Goal: Task Accomplishment & Management: Complete application form

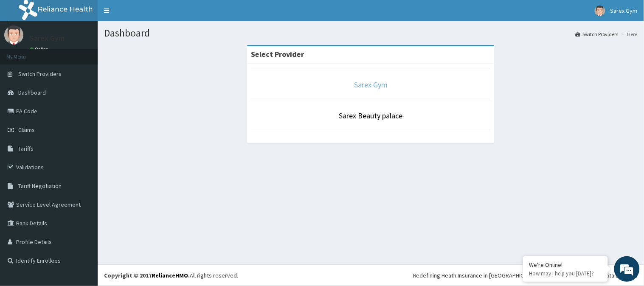
click at [373, 85] on link "Sarex Gym" at bounding box center [371, 85] width 34 height 10
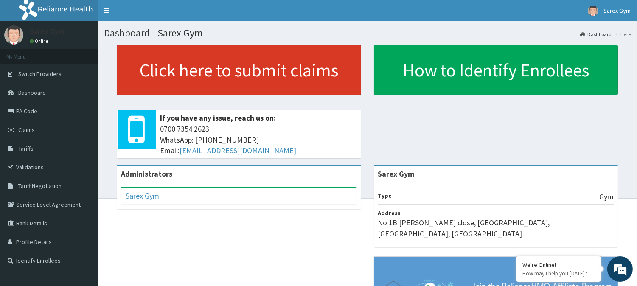
click at [238, 69] on link "Click here to submit claims" at bounding box center [239, 70] width 244 height 50
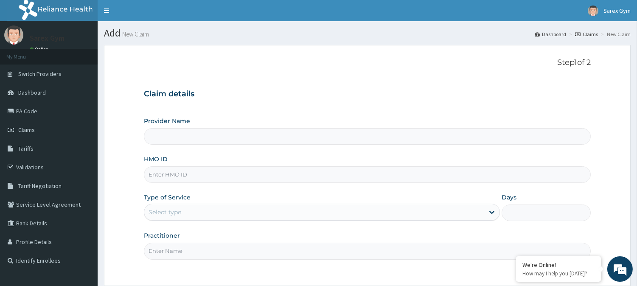
click at [174, 173] on input "HMO ID" at bounding box center [367, 174] width 447 height 17
type input "Sarex Gym"
type input "1"
click at [201, 188] on div "Provider Name Sarex Gym HMO ID Type of Service Outpatient Days 1 Practitioner" at bounding box center [367, 188] width 447 height 143
click at [174, 168] on input "HMO ID" at bounding box center [367, 174] width 447 height 17
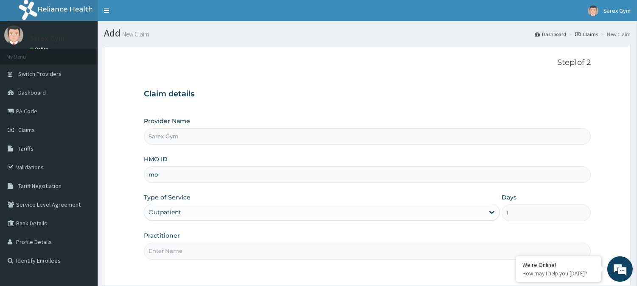
type input "m"
type input "MOP/10197/A"
click at [175, 252] on input "Practitioner" at bounding box center [367, 251] width 447 height 17
type input "ABAYOMI"
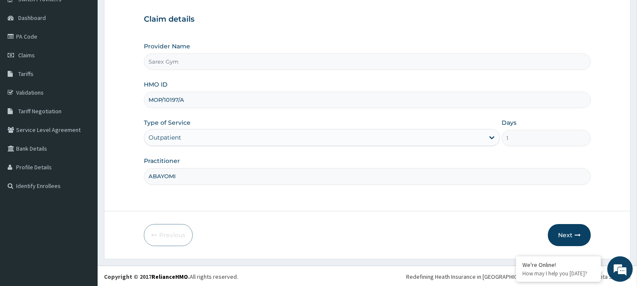
scroll to position [76, 0]
click at [564, 232] on button "Next" at bounding box center [569, 234] width 43 height 22
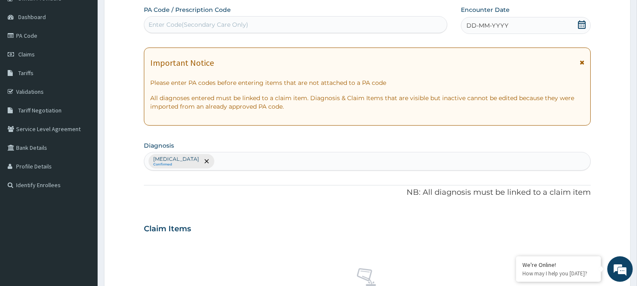
click at [179, 22] on div "Enter Code(Secondary Care Only)" at bounding box center [198, 24] width 100 height 8
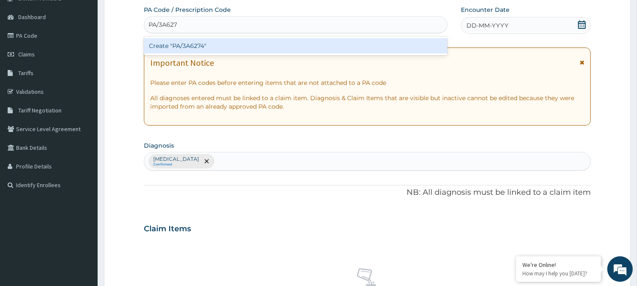
type input "PA/3A6274"
click at [178, 47] on div "Create "PA/3A6274"" at bounding box center [295, 45] width 303 height 15
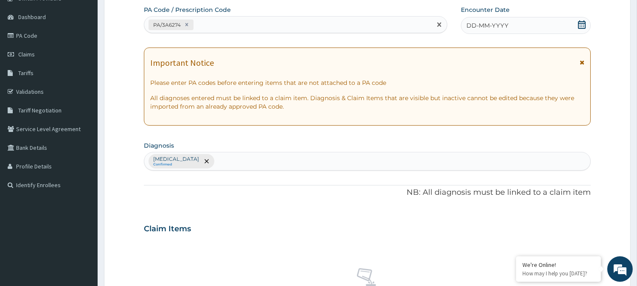
click at [583, 23] on icon at bounding box center [581, 24] width 8 height 8
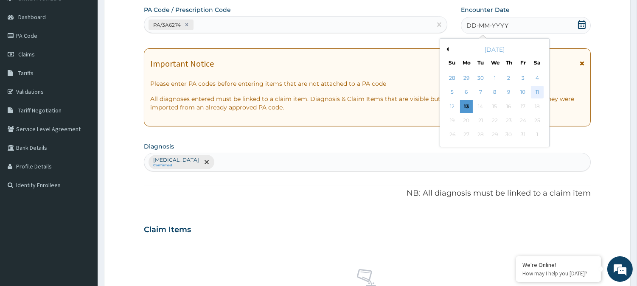
click at [536, 92] on div "11" at bounding box center [536, 92] width 13 height 13
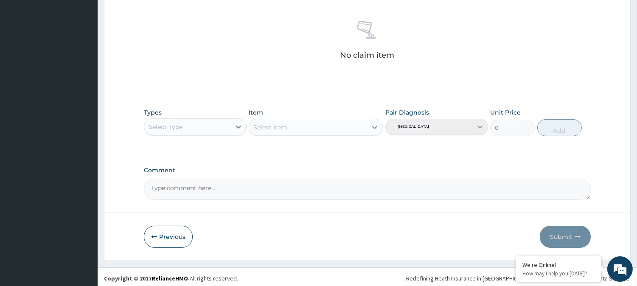
scroll to position [325, 0]
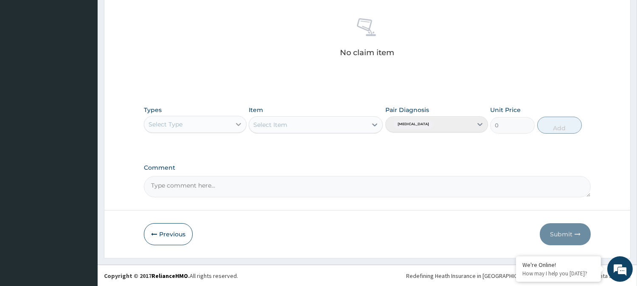
click at [238, 122] on icon at bounding box center [238, 124] width 8 height 8
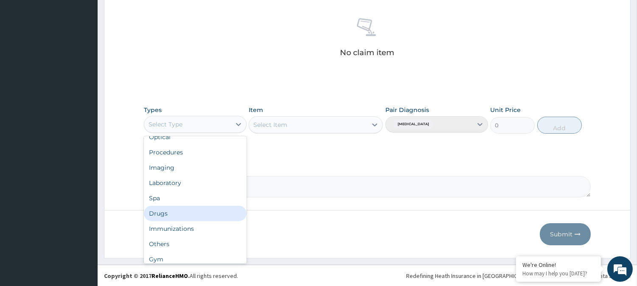
scroll to position [28, 0]
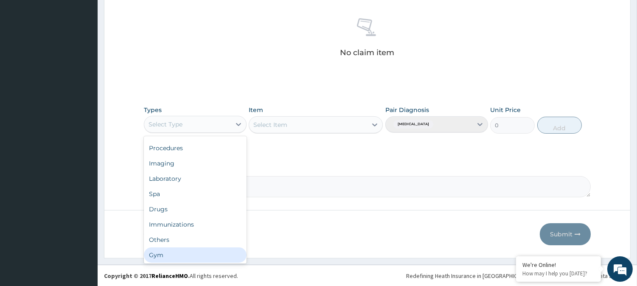
click at [198, 258] on div "Gym" at bounding box center [195, 254] width 103 height 15
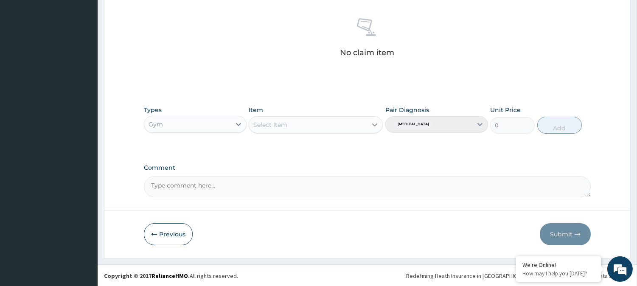
click at [373, 123] on icon at bounding box center [374, 124] width 8 height 8
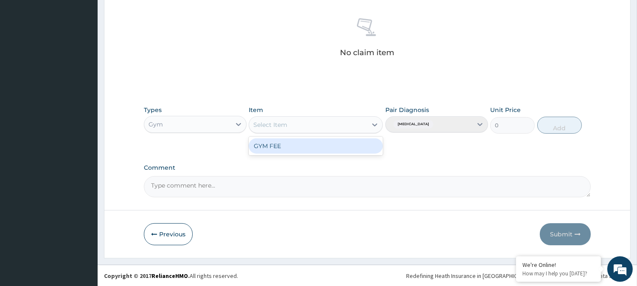
click at [310, 146] on div "GYM FEE" at bounding box center [316, 145] width 134 height 15
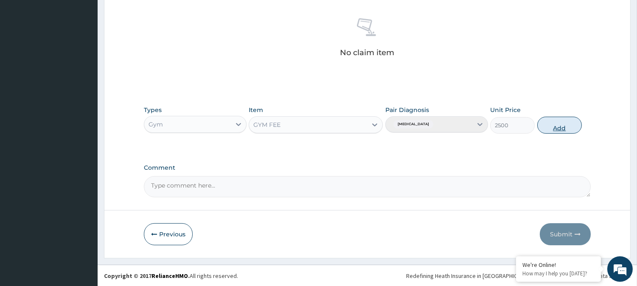
click at [541, 126] on button "Add" at bounding box center [559, 125] width 45 height 17
type input "0"
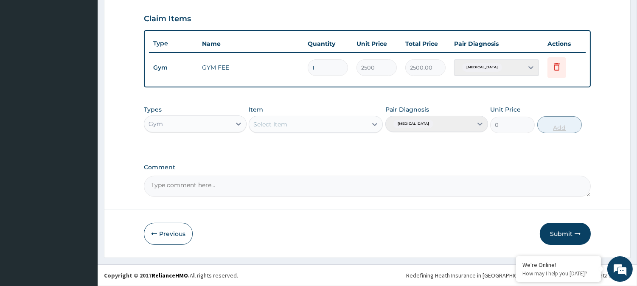
scroll to position [285, 0]
click at [561, 231] on button "Submit" at bounding box center [565, 235] width 51 height 22
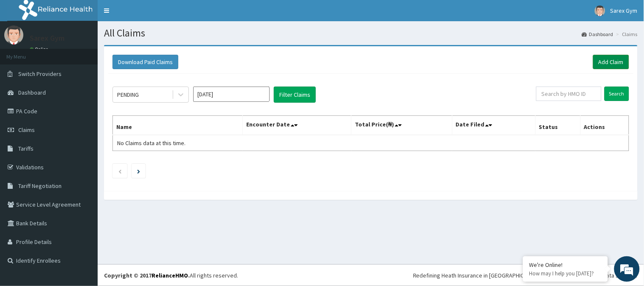
click at [610, 66] on link "Add Claim" at bounding box center [611, 62] width 36 height 14
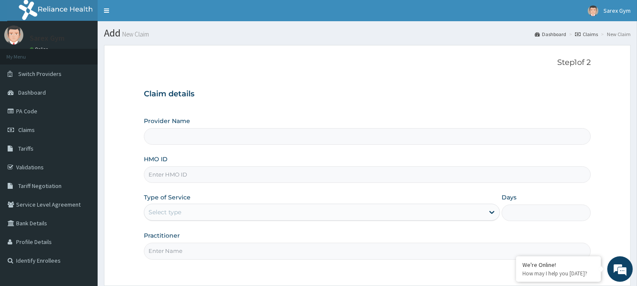
type input "Sarex Gym"
type input "1"
click at [161, 173] on input "HMO ID" at bounding box center [367, 174] width 447 height 17
type input "PPR/10017/A"
click at [182, 252] on input "Practitioner" at bounding box center [367, 251] width 447 height 17
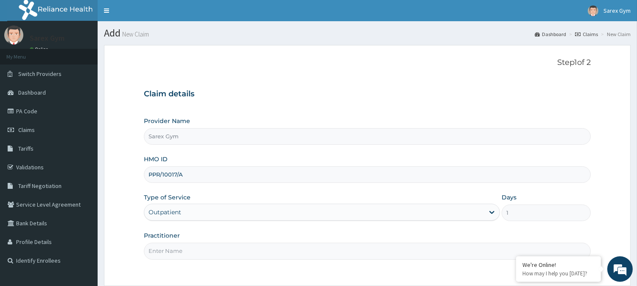
type input "ABAYOMI"
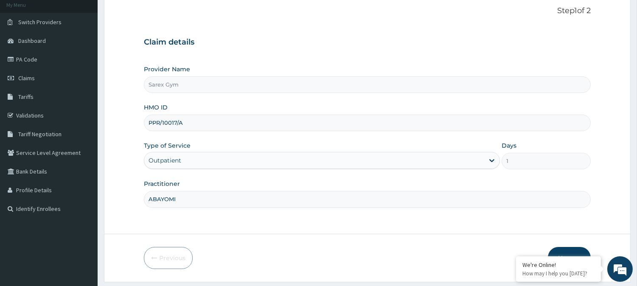
scroll to position [76, 0]
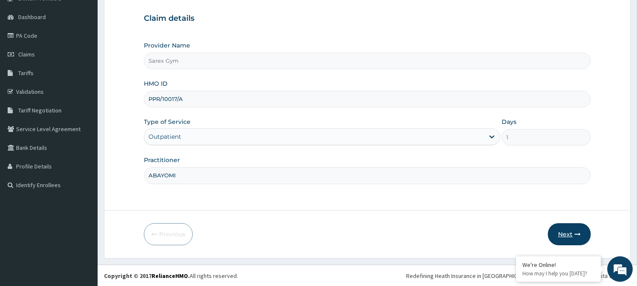
click at [576, 235] on icon "button" at bounding box center [577, 234] width 6 height 6
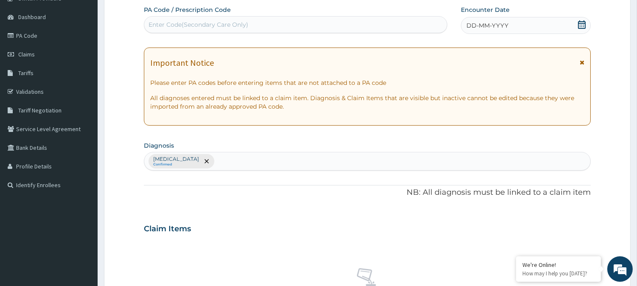
click at [226, 22] on div "Enter Code(Secondary Care Only)" at bounding box center [198, 24] width 100 height 8
type input "PA/72B36E"
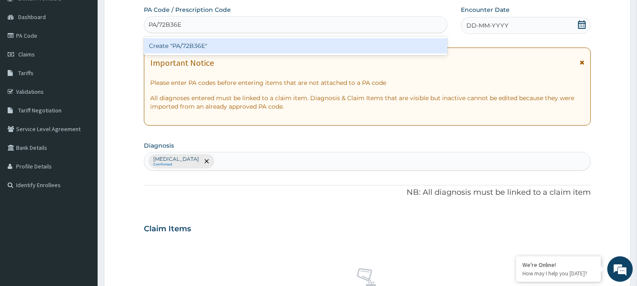
click at [205, 48] on div "Create "PA/72B36E"" at bounding box center [295, 45] width 303 height 15
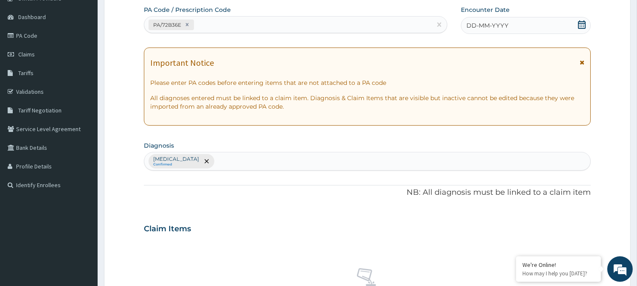
click at [580, 22] on icon at bounding box center [581, 24] width 8 height 8
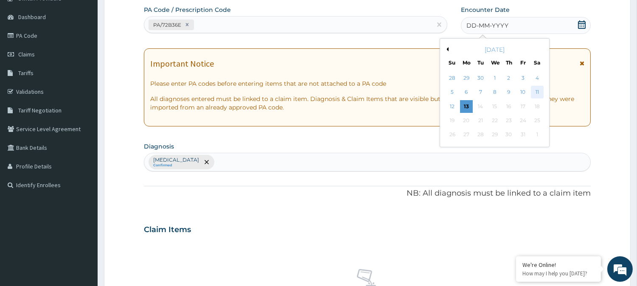
click at [536, 91] on div "11" at bounding box center [536, 92] width 13 height 13
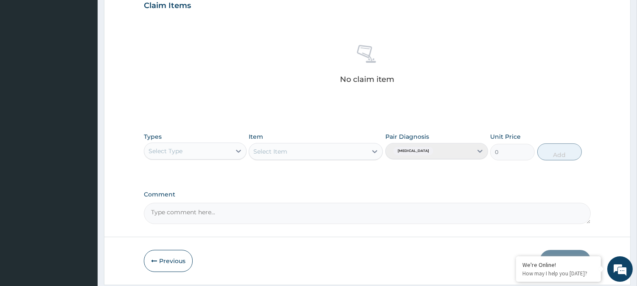
scroll to position [302, 0]
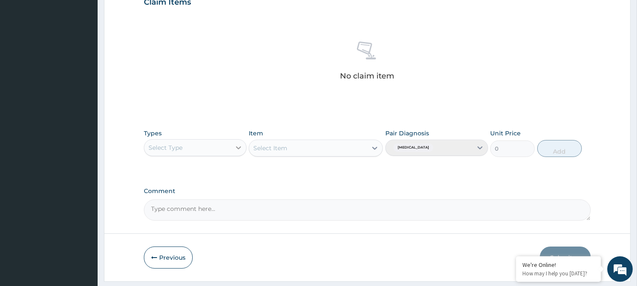
click at [235, 149] on icon at bounding box center [238, 147] width 8 height 8
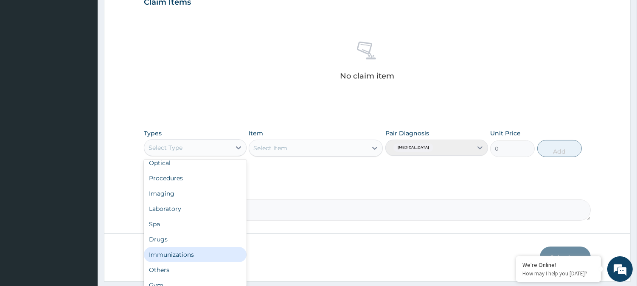
scroll to position [28, 0]
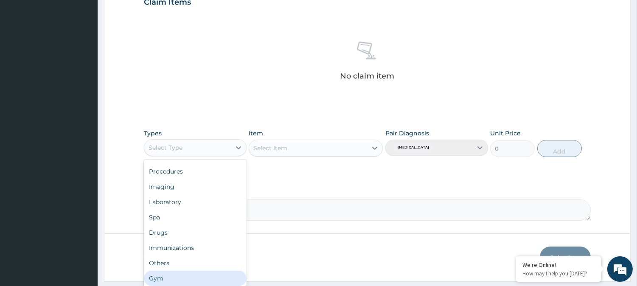
click at [206, 276] on div "Gym" at bounding box center [195, 278] width 103 height 15
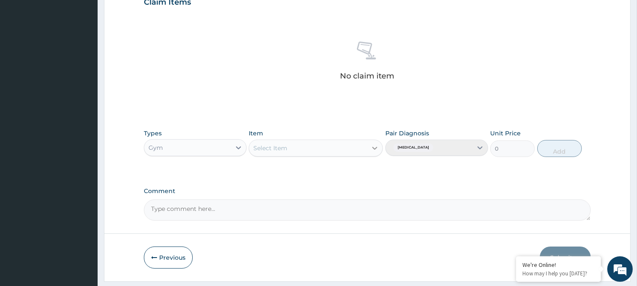
click at [377, 147] on icon at bounding box center [375, 148] width 5 height 3
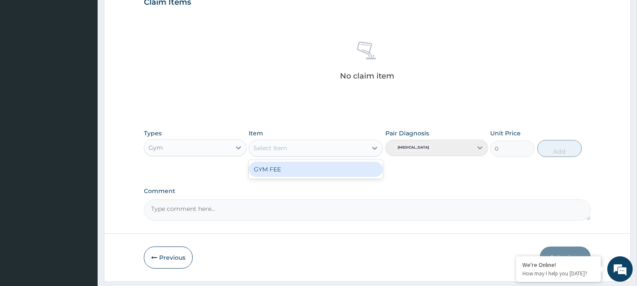
click at [351, 170] on div "GYM FEE" at bounding box center [316, 169] width 134 height 15
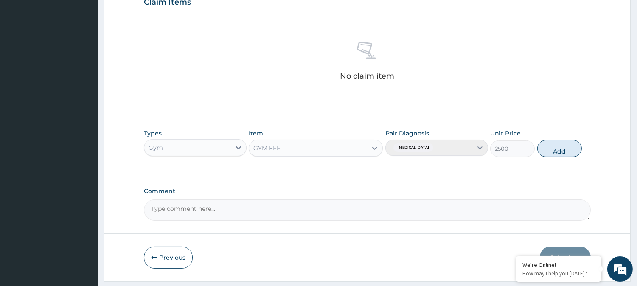
click at [560, 148] on button "Add" at bounding box center [559, 148] width 45 height 17
type input "0"
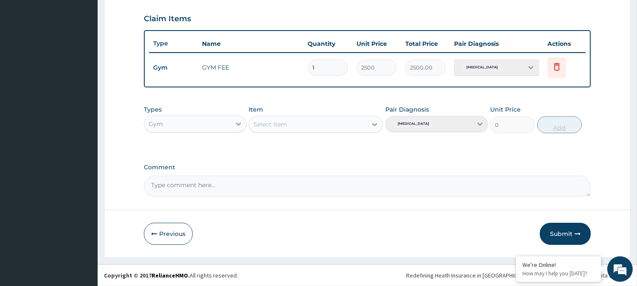
scroll to position [285, 0]
click at [557, 234] on button "Submit" at bounding box center [565, 235] width 51 height 22
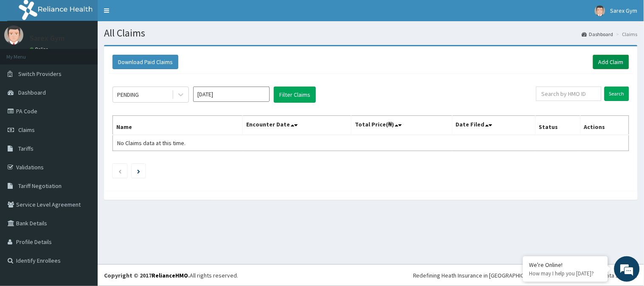
click at [602, 64] on link "Add Claim" at bounding box center [611, 62] width 36 height 14
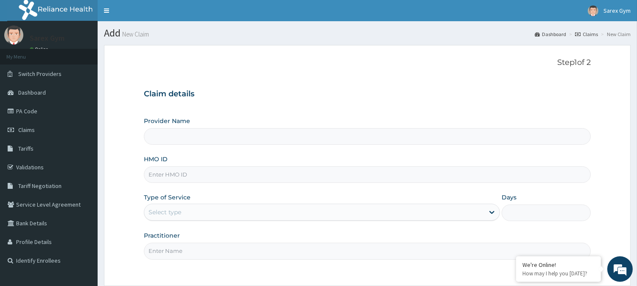
click at [171, 173] on input "HMO ID" at bounding box center [367, 174] width 447 height 17
type input "FMP/1"
type input "Sarex Gym"
type input "1"
type input "FMP/10131/D"
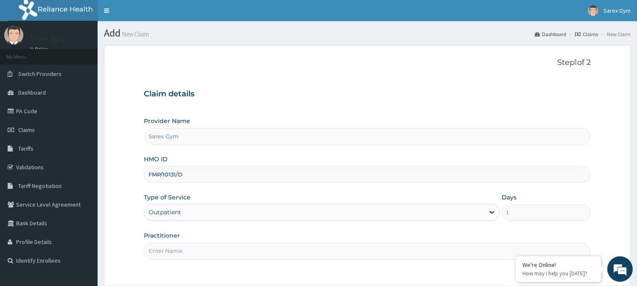
click at [174, 251] on input "Practitioner" at bounding box center [367, 251] width 447 height 17
type input "ABAYOMI"
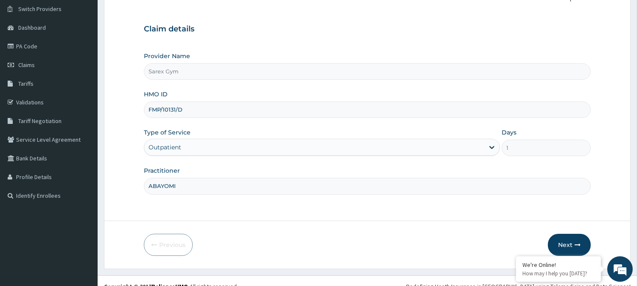
scroll to position [76, 0]
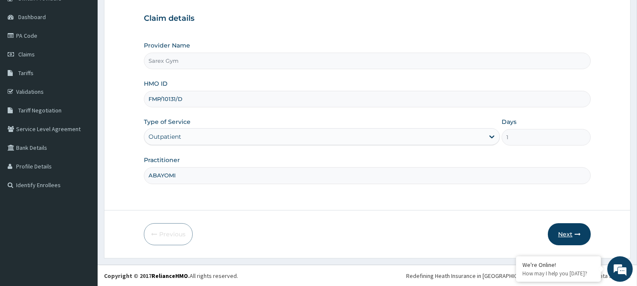
click at [568, 230] on button "Next" at bounding box center [569, 234] width 43 height 22
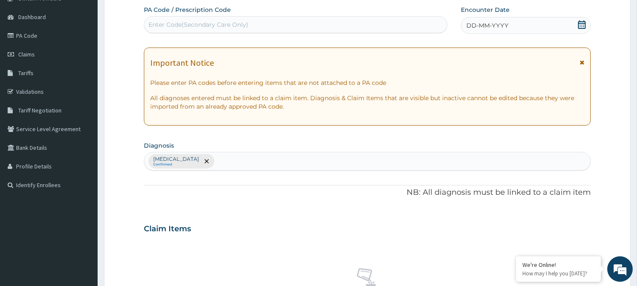
click at [187, 17] on div "Enter Code(Secondary Care Only)" at bounding box center [295, 24] width 303 height 17
click at [183, 23] on div "Enter Code(Secondary Care Only)" at bounding box center [198, 24] width 100 height 8
type input "PA/F7D75D"
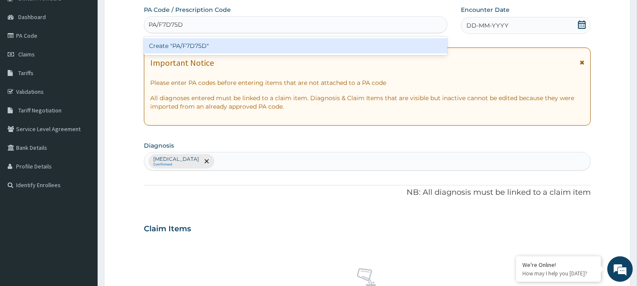
click at [196, 43] on div "Create "PA/F7D75D"" at bounding box center [295, 45] width 303 height 15
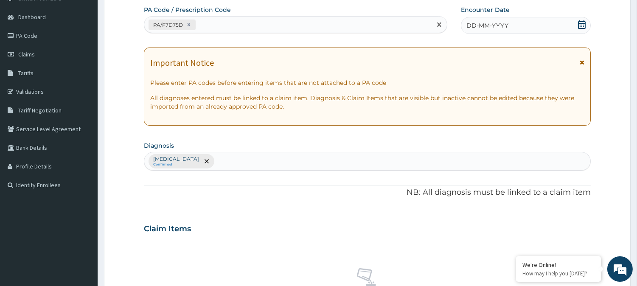
click at [583, 23] on icon at bounding box center [582, 24] width 8 height 8
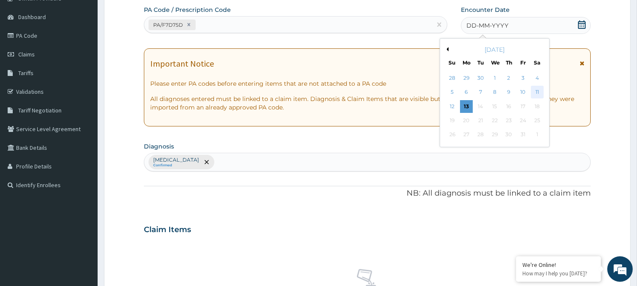
click at [532, 90] on div "11" at bounding box center [536, 92] width 13 height 13
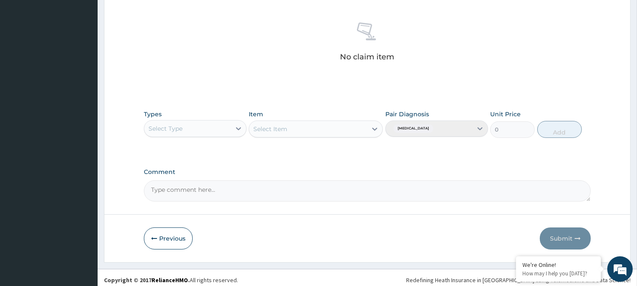
scroll to position [325, 0]
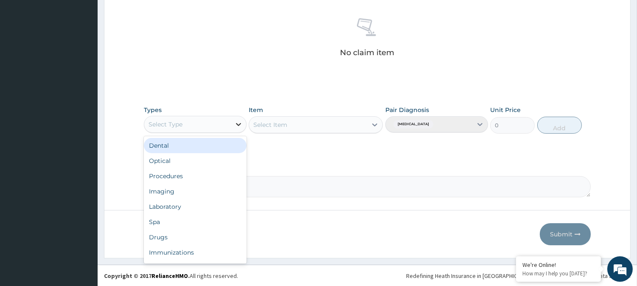
click at [239, 121] on icon at bounding box center [238, 124] width 8 height 8
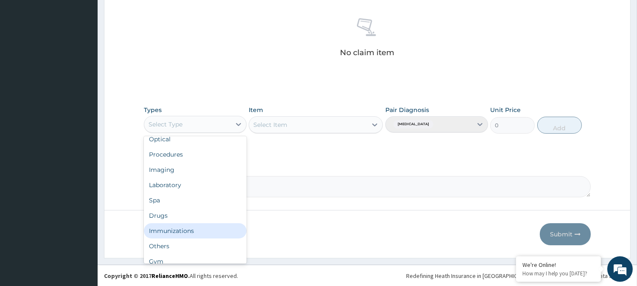
scroll to position [28, 0]
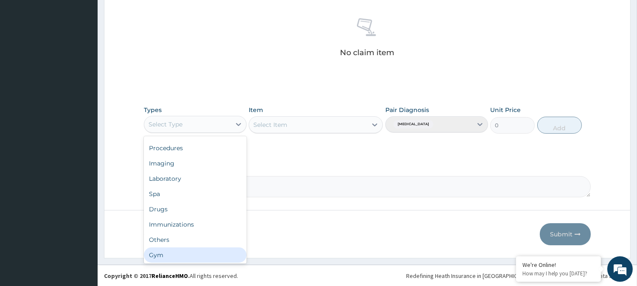
click at [213, 255] on div "Gym" at bounding box center [195, 254] width 103 height 15
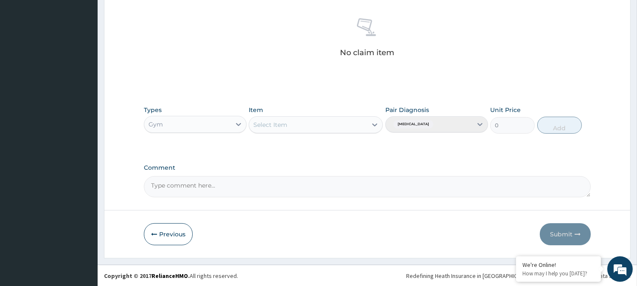
click at [376, 125] on icon at bounding box center [374, 124] width 8 height 8
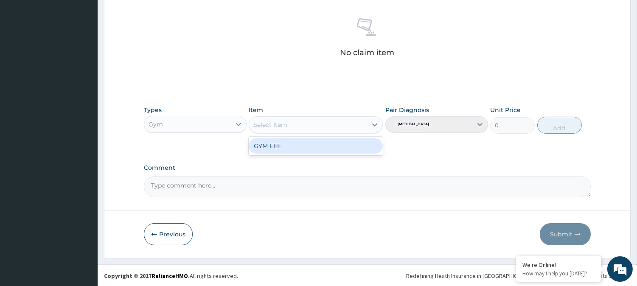
click at [338, 144] on div "GYM FEE" at bounding box center [316, 145] width 134 height 15
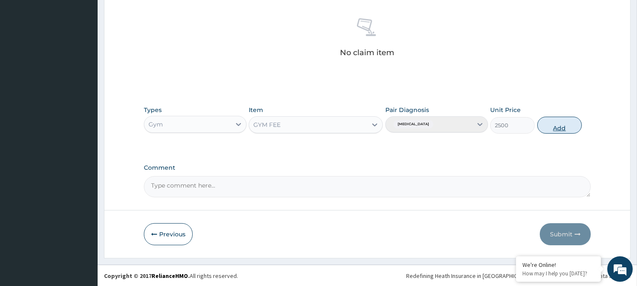
click at [552, 126] on button "Add" at bounding box center [559, 125] width 45 height 17
type input "0"
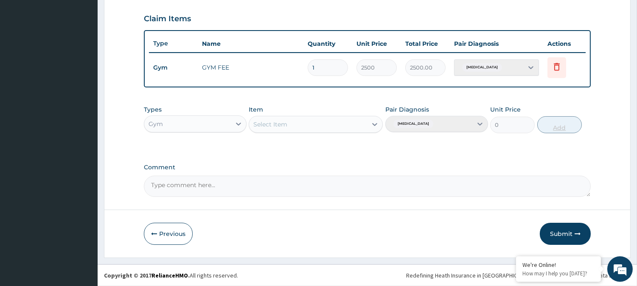
scroll to position [285, 0]
click at [565, 234] on button "Submit" at bounding box center [565, 235] width 51 height 22
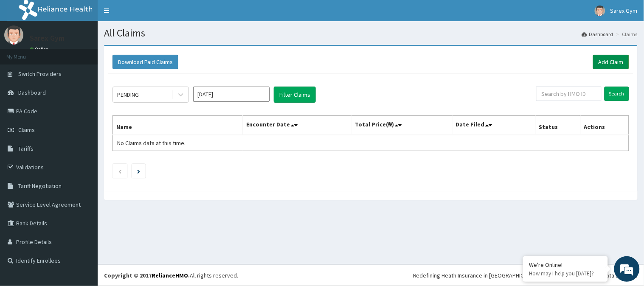
click at [608, 62] on link "Add Claim" at bounding box center [611, 62] width 36 height 14
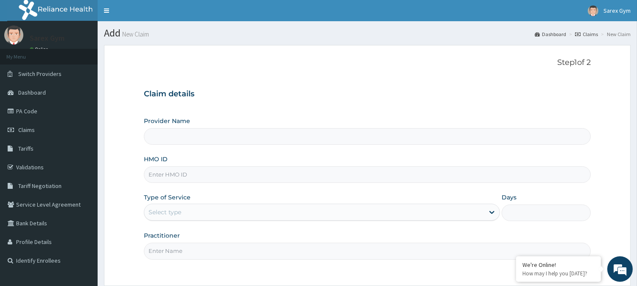
click at [172, 172] on input "HMO ID" at bounding box center [367, 174] width 447 height 17
type input "OHT/"
type input "Sarex Gym"
type input "1"
type input "OHT/10496/A"
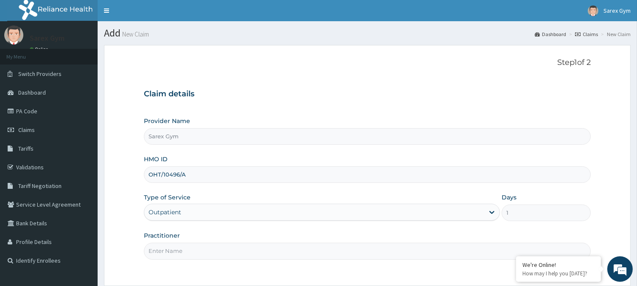
click at [169, 247] on input "Practitioner" at bounding box center [367, 251] width 447 height 17
type input "ABAYOMI"
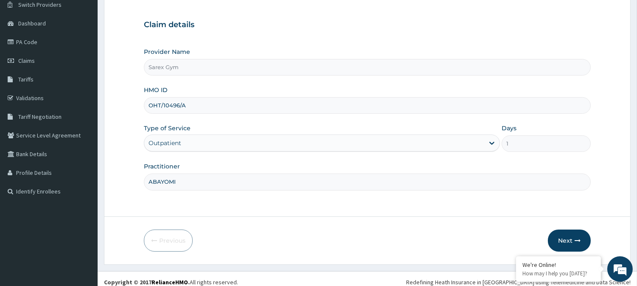
scroll to position [76, 0]
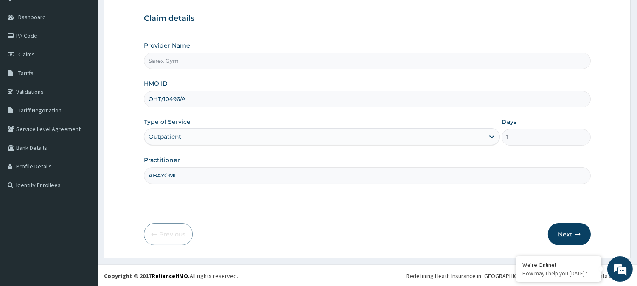
click at [575, 231] on icon "button" at bounding box center [577, 234] width 6 height 6
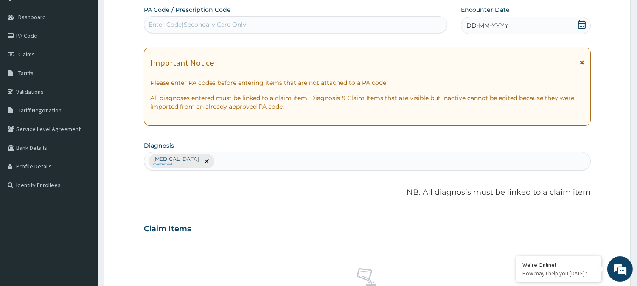
click at [201, 22] on div "Enter Code(Secondary Care Only)" at bounding box center [198, 24] width 100 height 8
type input "PA/4E1D8C"
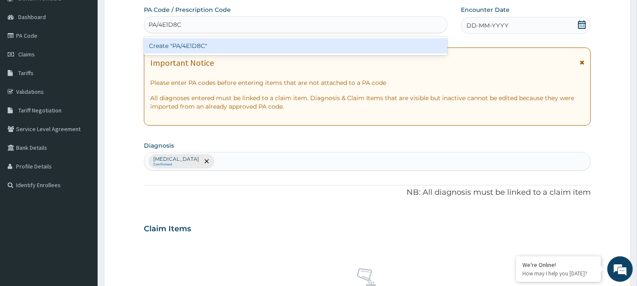
click at [202, 43] on div "Create "PA/4E1D8C"" at bounding box center [295, 45] width 303 height 15
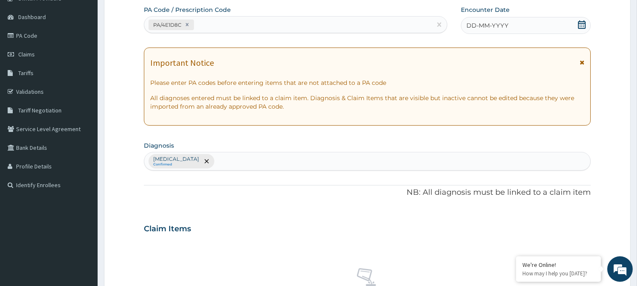
click at [583, 24] on icon at bounding box center [582, 24] width 8 height 8
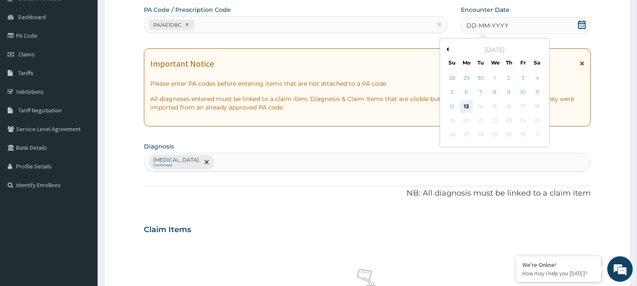
click at [465, 100] on div "13" at bounding box center [466, 106] width 13 height 13
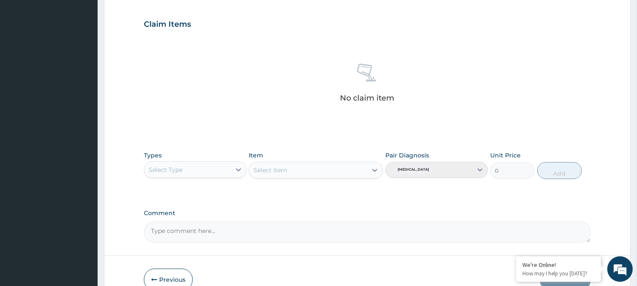
scroll to position [283, 0]
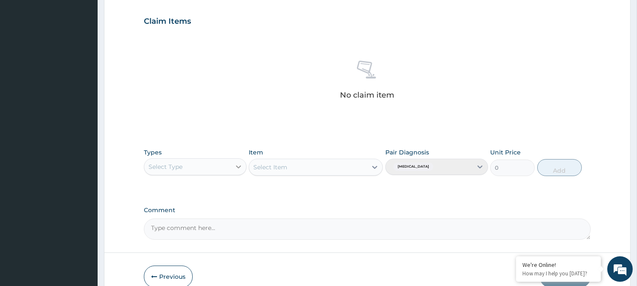
click at [238, 165] on icon at bounding box center [238, 166] width 8 height 8
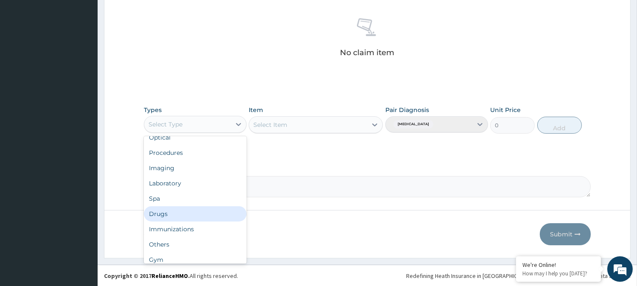
scroll to position [28, 0]
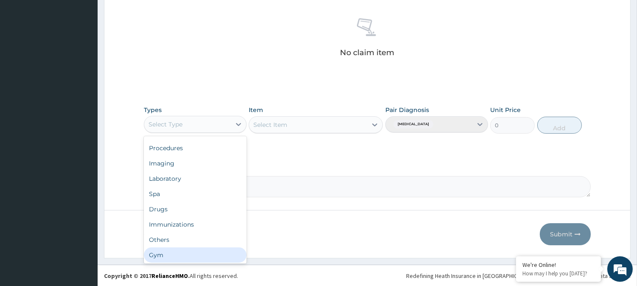
click at [208, 254] on div "Gym" at bounding box center [195, 254] width 103 height 15
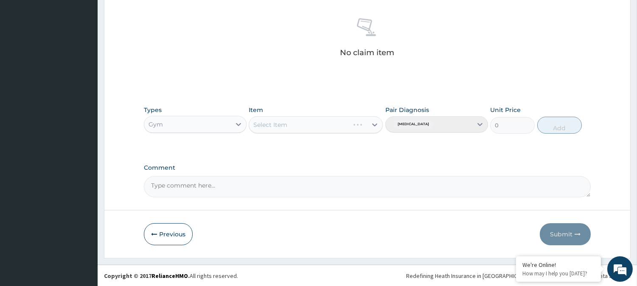
click at [375, 126] on div "Select Item" at bounding box center [316, 124] width 134 height 17
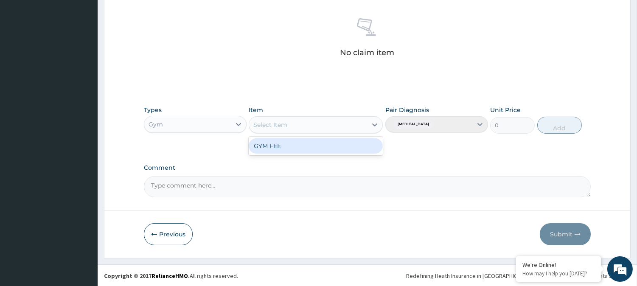
click at [375, 126] on icon at bounding box center [374, 124] width 8 height 8
click at [341, 147] on div "GYM FEE" at bounding box center [316, 145] width 134 height 15
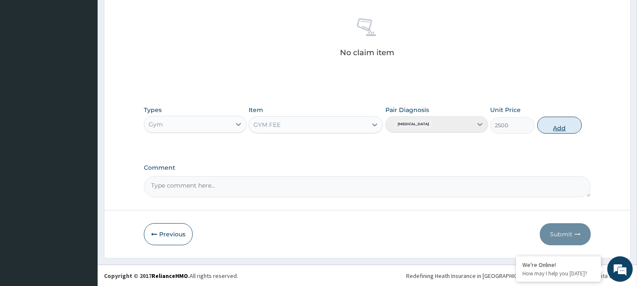
click at [558, 124] on button "Add" at bounding box center [559, 125] width 45 height 17
type input "0"
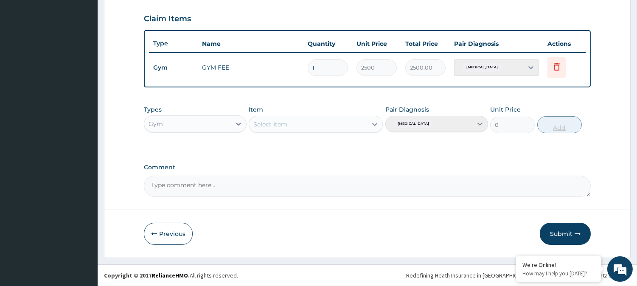
scroll to position [285, 0]
click at [560, 234] on button "Submit" at bounding box center [565, 235] width 51 height 22
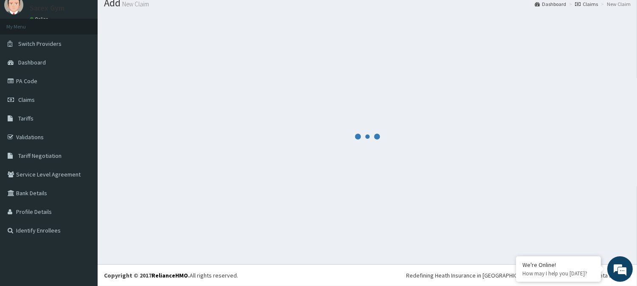
scroll to position [30, 0]
click at [560, 234] on div at bounding box center [367, 136] width 527 height 243
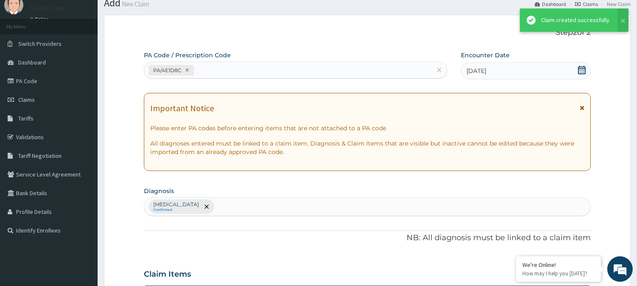
scroll to position [285, 0]
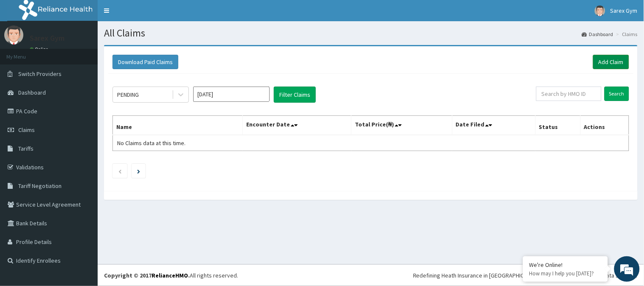
click at [601, 62] on link "Add Claim" at bounding box center [611, 62] width 36 height 14
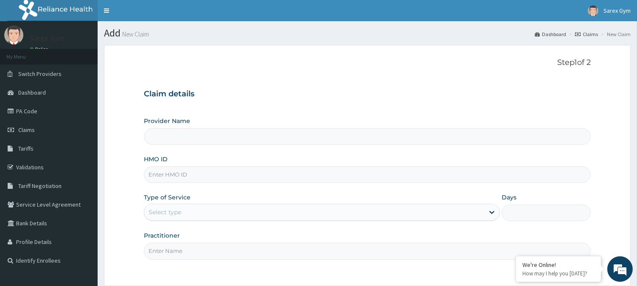
click at [171, 173] on input "HMO ID" at bounding box center [367, 174] width 447 height 17
type input "FMP/"
type input "Sarex Gym"
type input "1"
type input "FMP/10131/D"
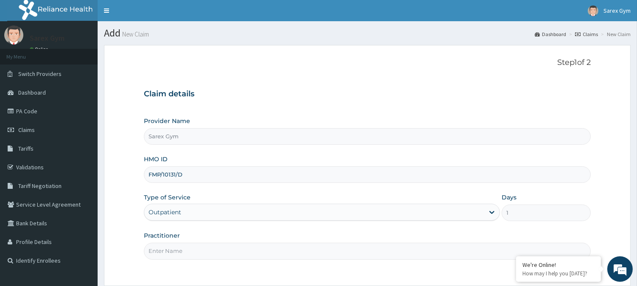
click at [168, 253] on input "Practitioner" at bounding box center [367, 251] width 447 height 17
type input "ABAYOMI"
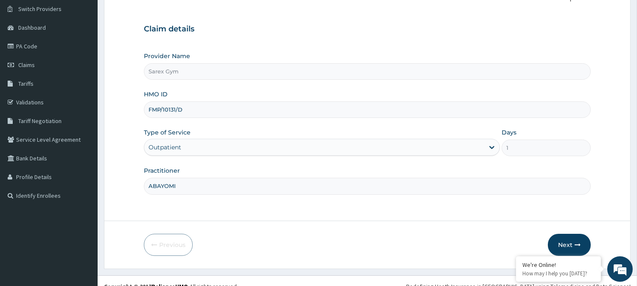
scroll to position [76, 0]
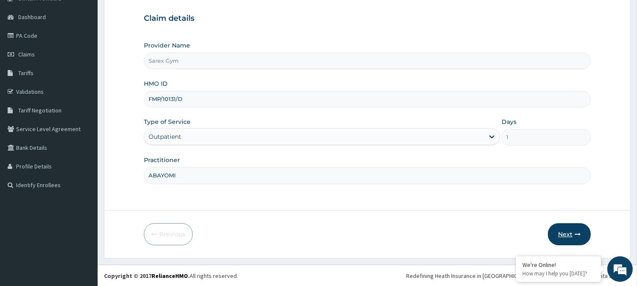
click at [563, 229] on button "Next" at bounding box center [569, 234] width 43 height 22
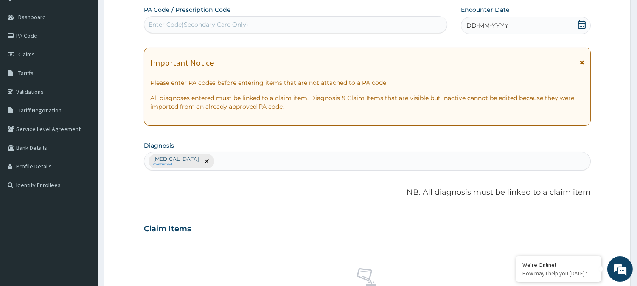
click at [227, 20] on div "Enter Code(Secondary Care Only)" at bounding box center [198, 24] width 100 height 8
type input "PA/7A0D9E"
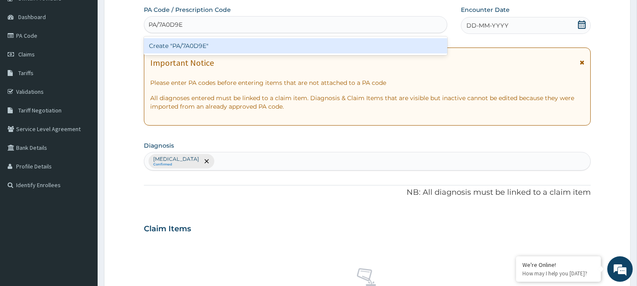
click at [211, 48] on div "Create "PA/7A0D9E"" at bounding box center [295, 45] width 303 height 15
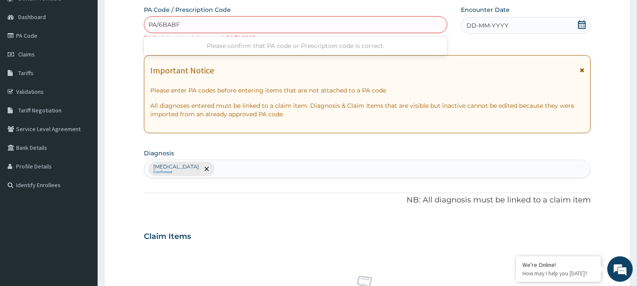
type input "PA/6BABF1"
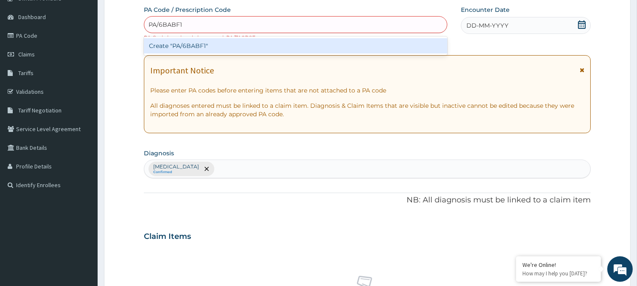
click at [180, 43] on div "Create "PA/6BABF1"" at bounding box center [295, 45] width 303 height 15
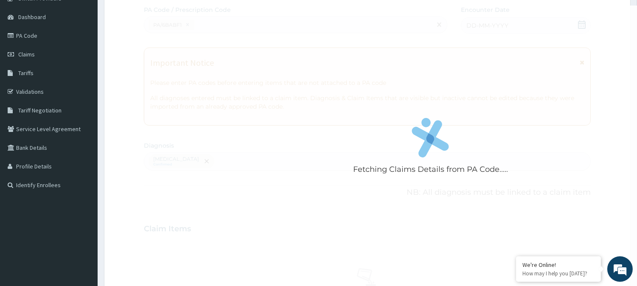
click at [180, 43] on div "Fetching Claims Details from PA Code....." at bounding box center [430, 149] width 573 height 286
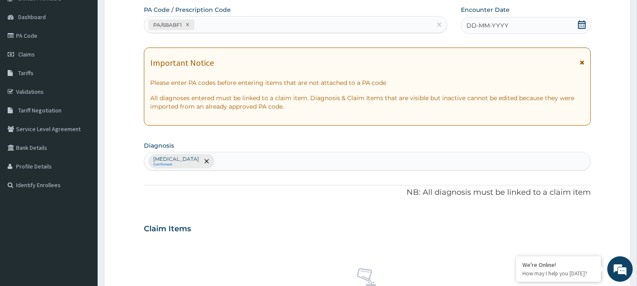
click at [583, 24] on icon at bounding box center [581, 24] width 8 height 8
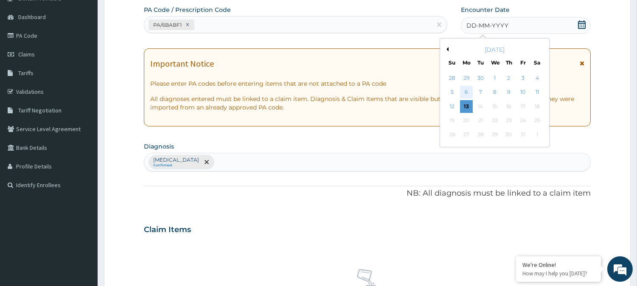
click at [465, 92] on div "6" at bounding box center [466, 92] width 13 height 13
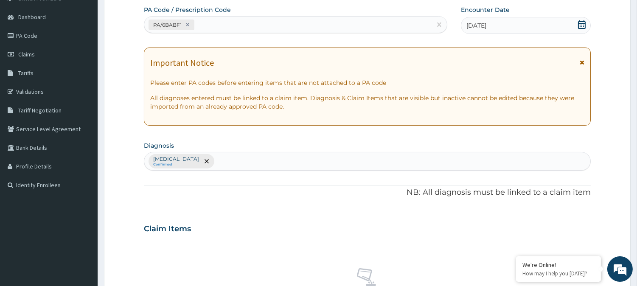
scroll to position [325, 0]
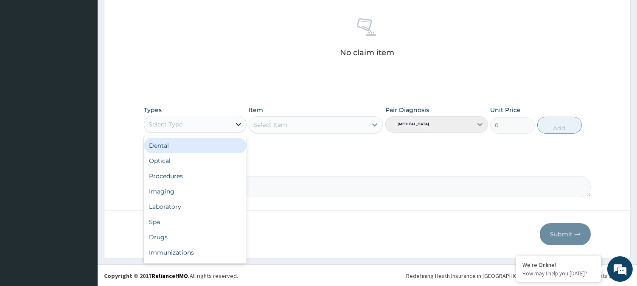
click at [235, 123] on icon at bounding box center [238, 124] width 8 height 8
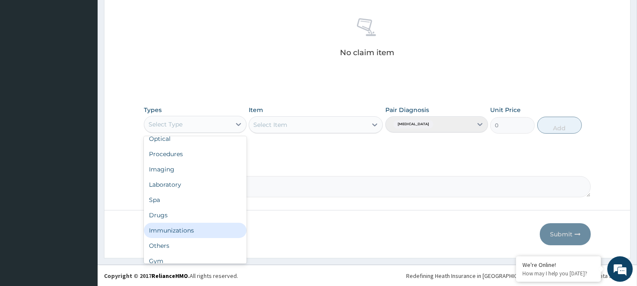
scroll to position [28, 0]
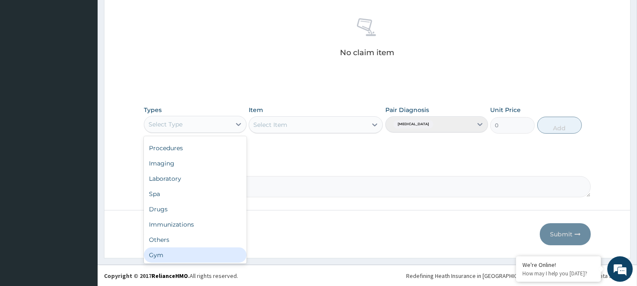
click at [200, 255] on div "Gym" at bounding box center [195, 254] width 103 height 15
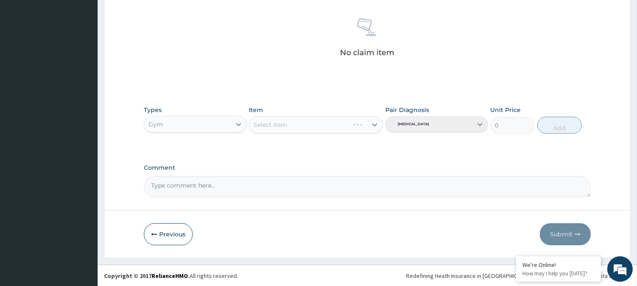
click at [375, 125] on div "Select Item" at bounding box center [316, 124] width 134 height 17
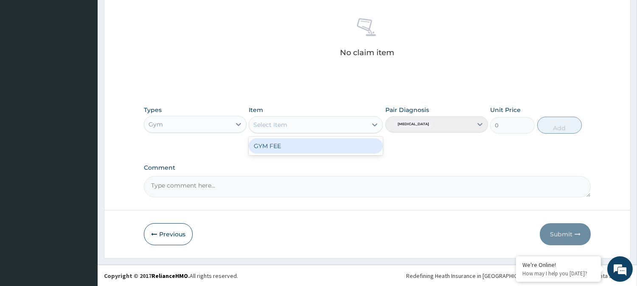
click at [375, 125] on icon at bounding box center [375, 124] width 5 height 3
click at [316, 143] on div "GYM FEE" at bounding box center [316, 145] width 134 height 15
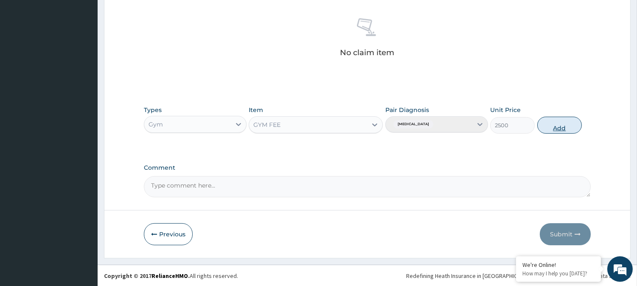
click at [543, 122] on button "Add" at bounding box center [559, 125] width 45 height 17
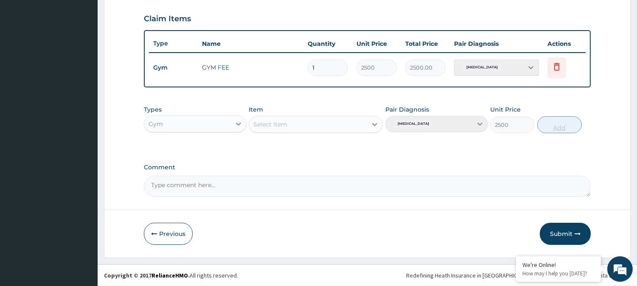
type input "0"
click at [549, 225] on button "Submit" at bounding box center [565, 235] width 51 height 22
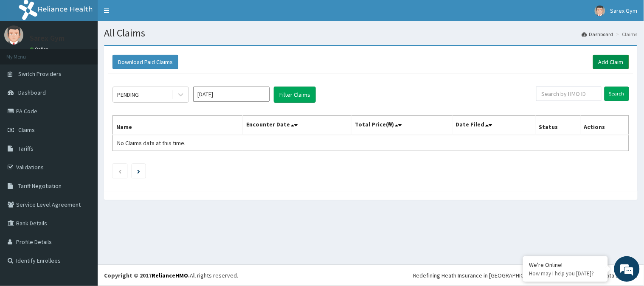
click at [599, 57] on link "Add Claim" at bounding box center [611, 62] width 36 height 14
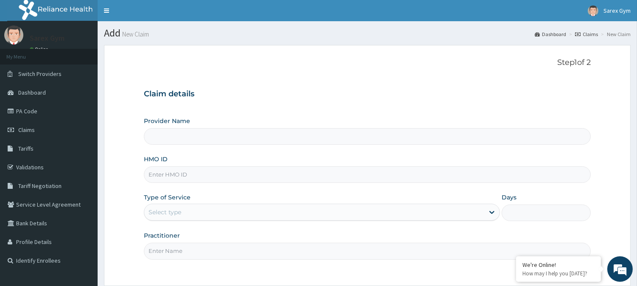
click at [188, 170] on input "HMO ID" at bounding box center [367, 174] width 447 height 17
type input "Sarex Gym"
type input "1"
type input "ISW/10111/A"
click at [168, 251] on input "Practitioner" at bounding box center [367, 251] width 447 height 17
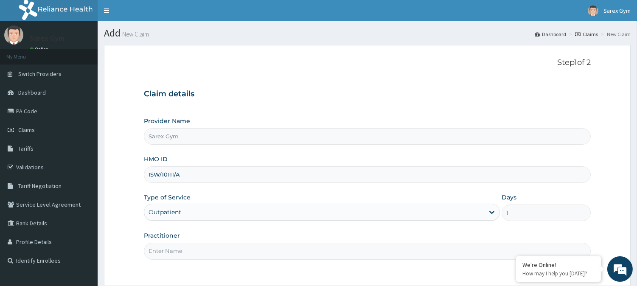
type input "ABAYOMI"
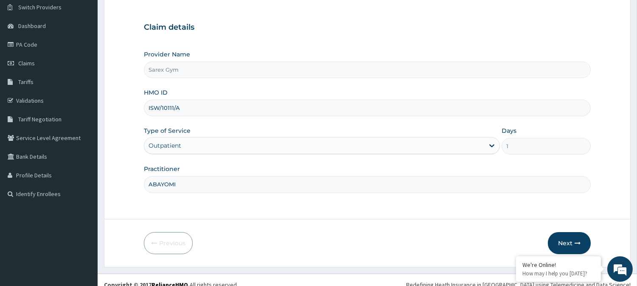
scroll to position [76, 0]
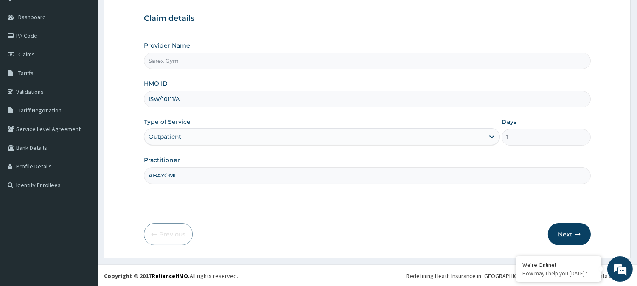
click at [566, 232] on button "Next" at bounding box center [569, 234] width 43 height 22
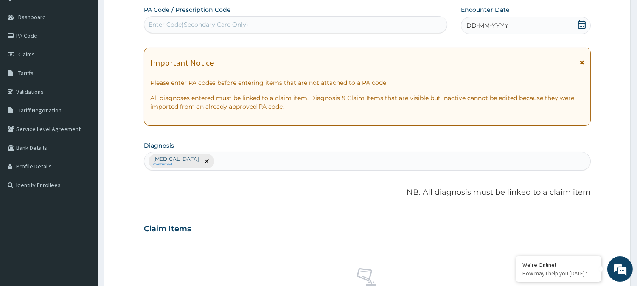
click at [205, 22] on div "Enter Code(Secondary Care Only)" at bounding box center [198, 24] width 100 height 8
type input "PA/4CCED1"
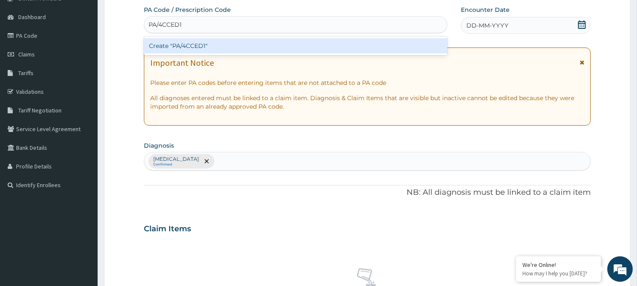
click at [201, 46] on div "Create "PA/4CCED1"" at bounding box center [295, 45] width 303 height 15
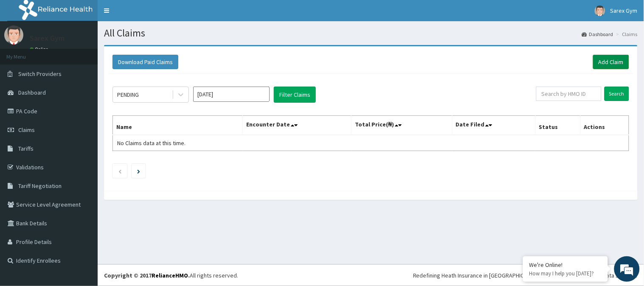
click at [601, 57] on link "Add Claim" at bounding box center [611, 62] width 36 height 14
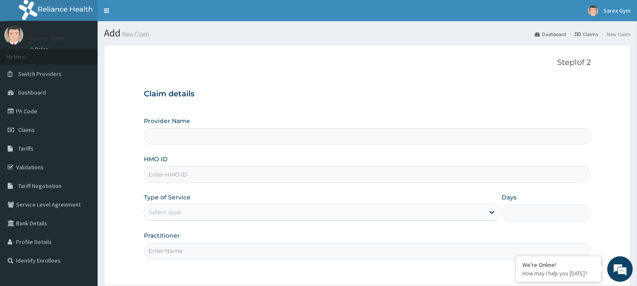
click at [195, 179] on input "HMO ID" at bounding box center [367, 174] width 447 height 17
type input "D"
type input "EDT/"
type input "Sarex Gym"
type input "1"
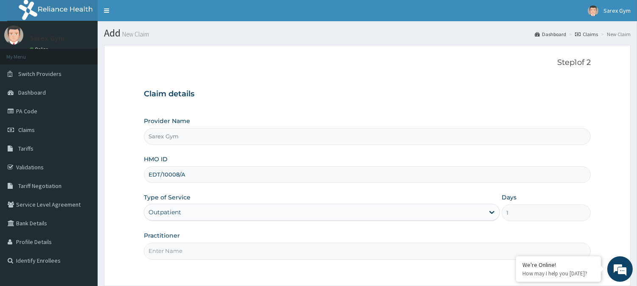
type input "EDT/10008/A"
click at [184, 253] on input "Practitioner" at bounding box center [367, 251] width 447 height 17
type input "ABAYOMI"
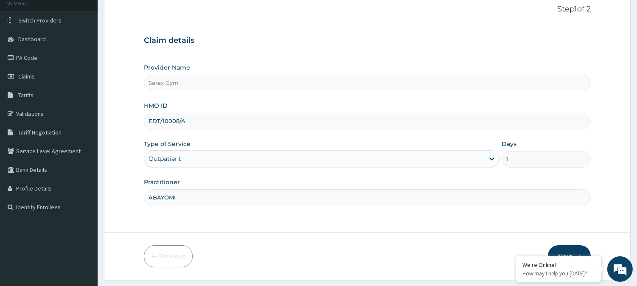
scroll to position [76, 0]
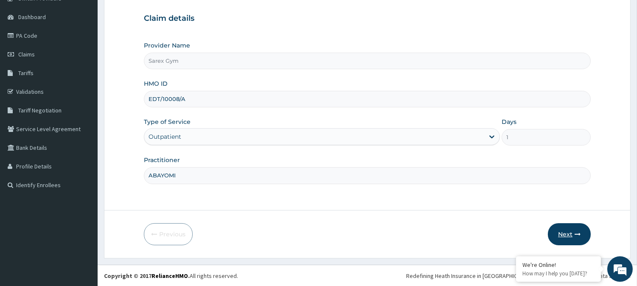
click at [576, 235] on icon "button" at bounding box center [577, 234] width 6 height 6
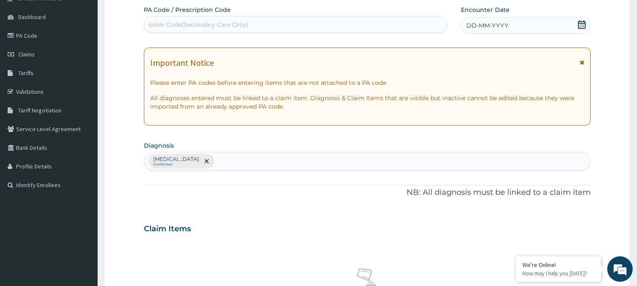
click at [202, 21] on div "Enter Code(Secondary Care Only)" at bounding box center [198, 24] width 100 height 8
type input "PA/83D597"
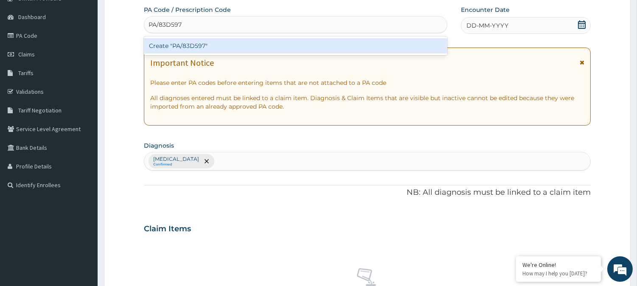
click at [198, 44] on div "Create "PA/83D597"" at bounding box center [295, 45] width 303 height 15
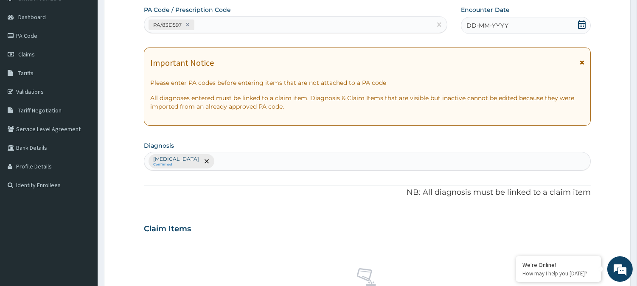
click at [580, 23] on icon at bounding box center [582, 24] width 8 height 8
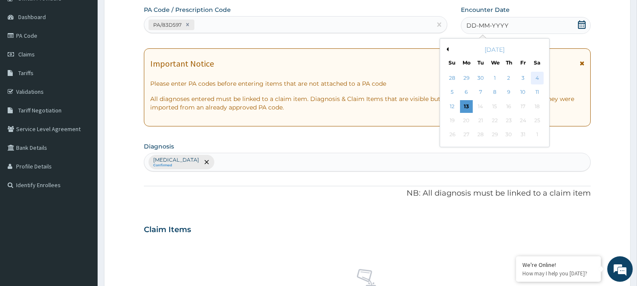
click at [539, 77] on div "4" at bounding box center [536, 78] width 13 height 13
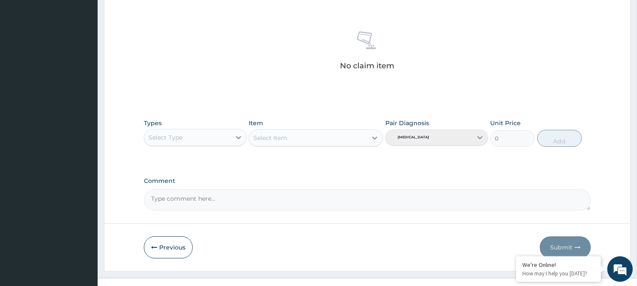
scroll to position [321, 0]
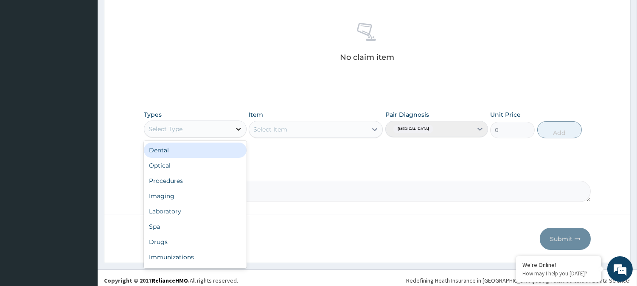
click at [236, 130] on icon at bounding box center [238, 129] width 8 height 8
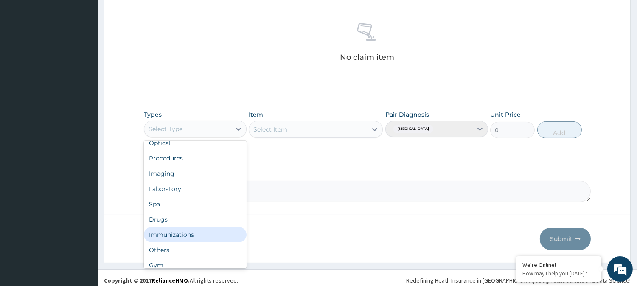
scroll to position [28, 0]
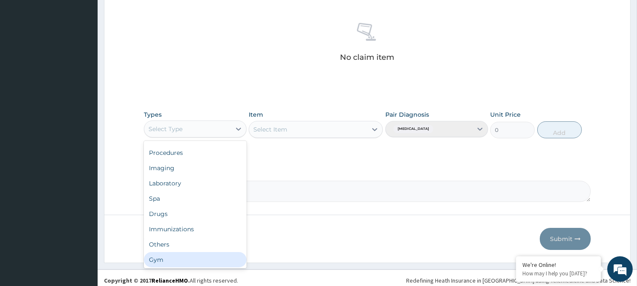
click at [174, 262] on div "Gym" at bounding box center [195, 259] width 103 height 15
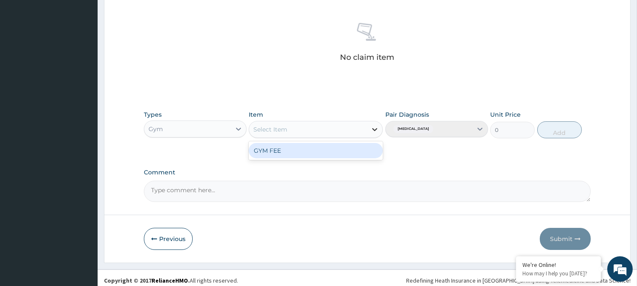
click at [375, 126] on icon at bounding box center [374, 129] width 8 height 8
click at [338, 148] on div "GYM FEE" at bounding box center [316, 150] width 134 height 15
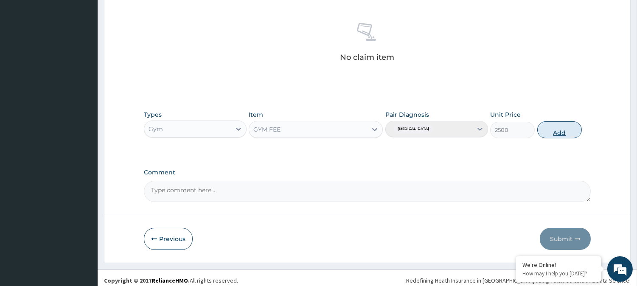
click at [552, 134] on button "Add" at bounding box center [559, 129] width 45 height 17
type input "0"
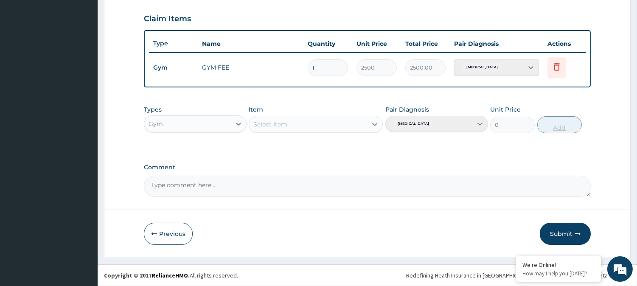
scroll to position [285, 0]
click at [562, 230] on button "Submit" at bounding box center [565, 235] width 51 height 22
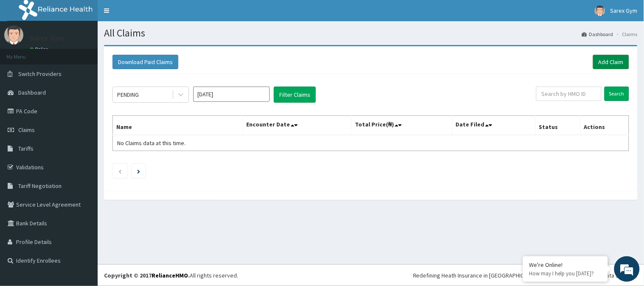
click at [606, 60] on link "Add Claim" at bounding box center [611, 62] width 36 height 14
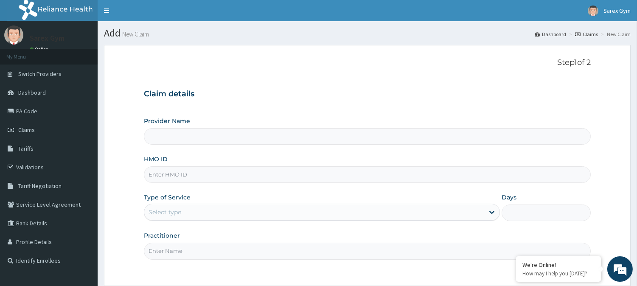
type input "Sarex Gym"
type input "1"
click at [163, 174] on input "HMO ID" at bounding box center [367, 174] width 447 height 17
type input "PPR/10017/E"
click at [168, 255] on input "Practitioner" at bounding box center [367, 251] width 447 height 17
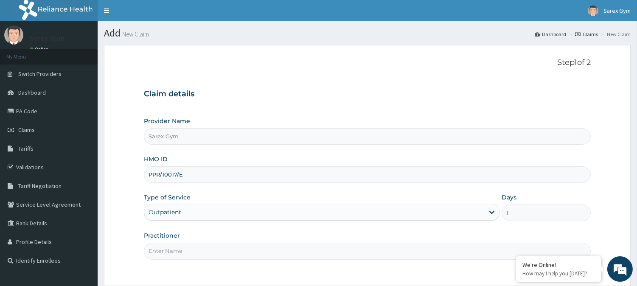
type input "ABAYOMI"
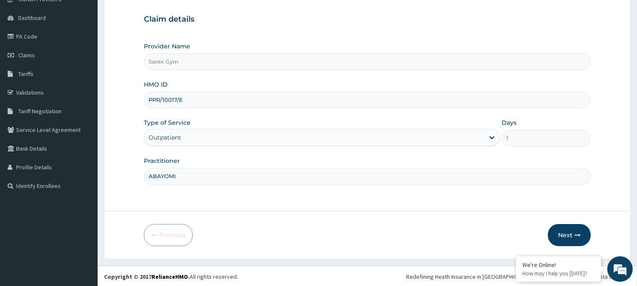
scroll to position [76, 0]
click at [574, 237] on button "Next" at bounding box center [569, 234] width 43 height 22
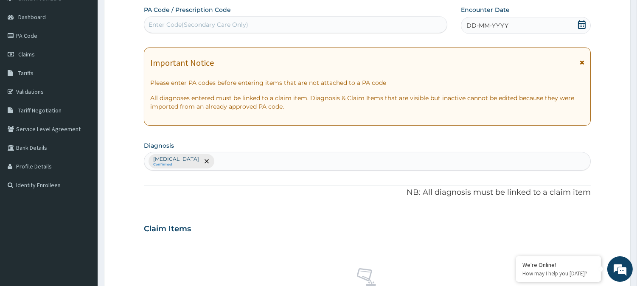
click at [202, 19] on div "Enter Code(Secondary Care Only)" at bounding box center [295, 25] width 303 height 14
type input "PA/696AC7"
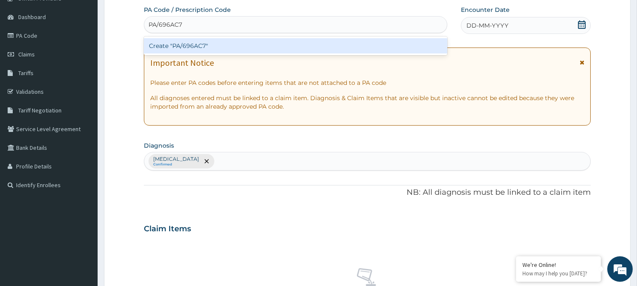
click at [211, 41] on div "Create "PA/696AC7"" at bounding box center [295, 45] width 303 height 15
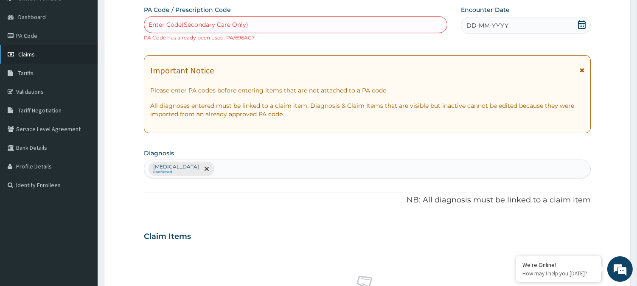
click at [33, 49] on link "Claims" at bounding box center [49, 54] width 98 height 19
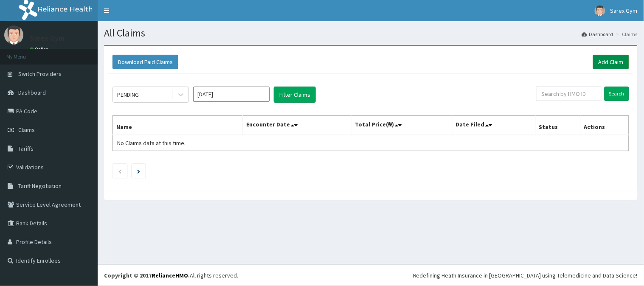
click at [613, 55] on link "Add Claim" at bounding box center [611, 62] width 36 height 14
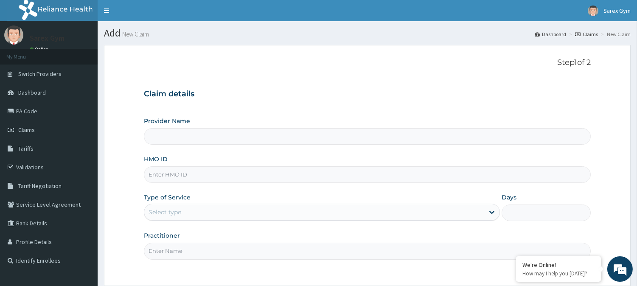
click at [166, 176] on input "HMO ID" at bounding box center [367, 174] width 447 height 17
type input "MUL/"
type input "Sarex Gym"
type input "1"
type input "MUL/10071/A"
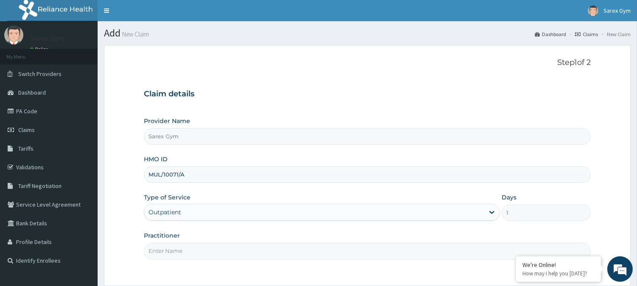
click at [179, 251] on input "Practitioner" at bounding box center [367, 251] width 447 height 17
type input "ABAYOMI"
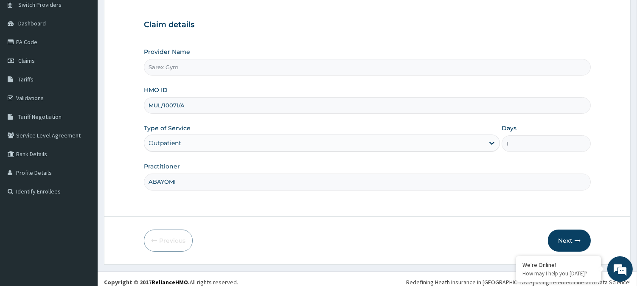
scroll to position [76, 0]
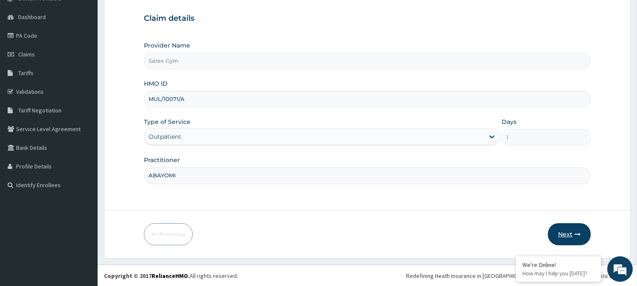
click at [573, 234] on button "Next" at bounding box center [569, 234] width 43 height 22
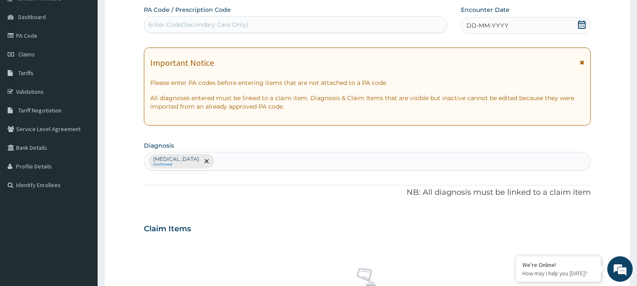
click at [252, 22] on div "Enter Code(Secondary Care Only)" at bounding box center [295, 25] width 303 height 14
type input "M"
type input "PA/9E8C48"
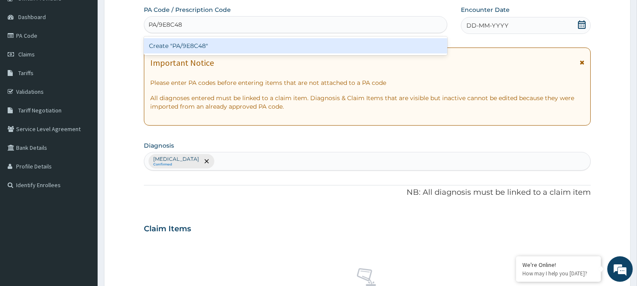
click at [214, 41] on div "Create "PA/9E8C48"" at bounding box center [295, 45] width 303 height 15
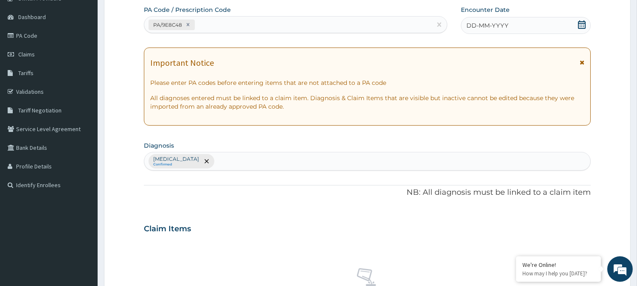
click at [580, 19] on div "DD-MM-YYYY" at bounding box center [526, 25] width 130 height 17
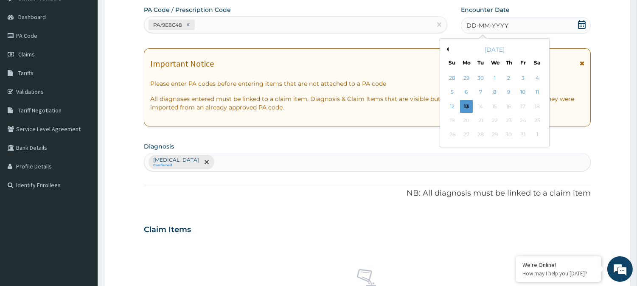
click at [448, 48] on button "Previous Month" at bounding box center [446, 49] width 4 height 4
click at [537, 106] on div "20" at bounding box center [536, 106] width 13 height 13
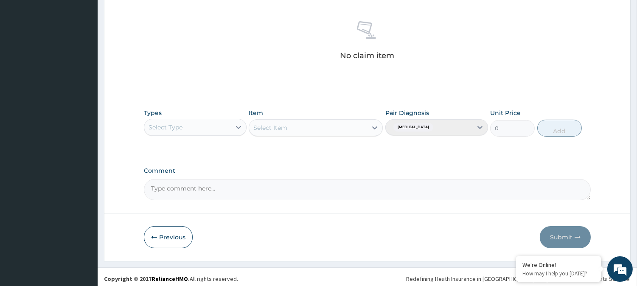
scroll to position [325, 0]
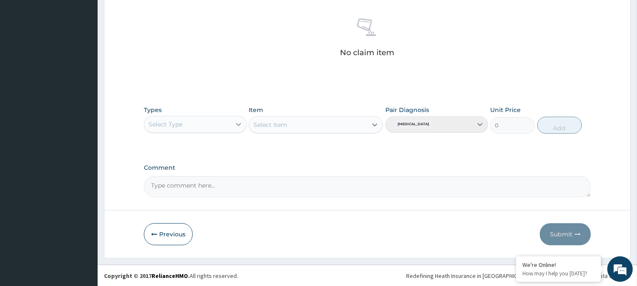
click at [239, 121] on icon at bounding box center [238, 124] width 8 height 8
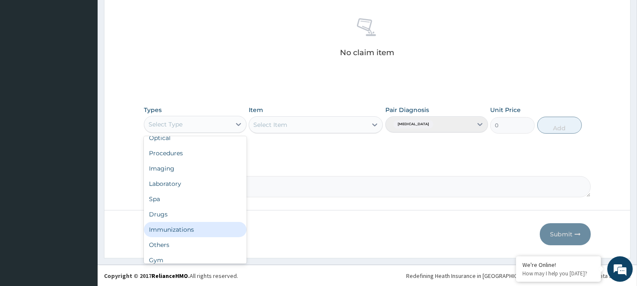
scroll to position [28, 0]
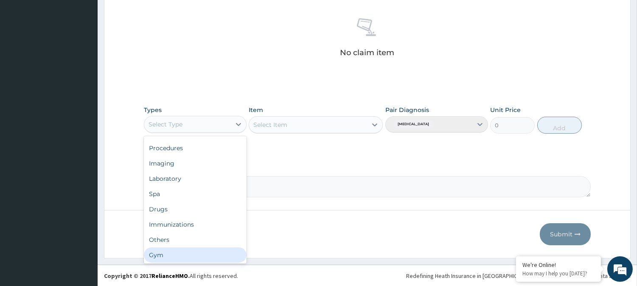
click at [208, 256] on div "Gym" at bounding box center [195, 254] width 103 height 15
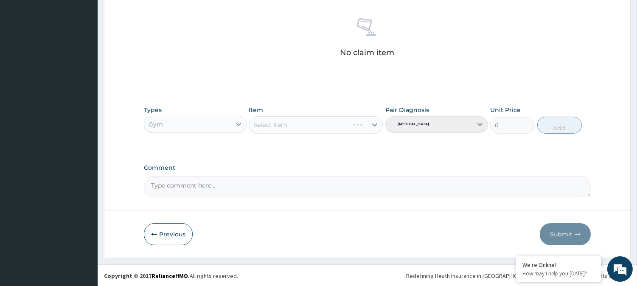
click at [375, 126] on div "Select Item" at bounding box center [316, 124] width 134 height 17
click at [375, 126] on icon at bounding box center [374, 124] width 8 height 8
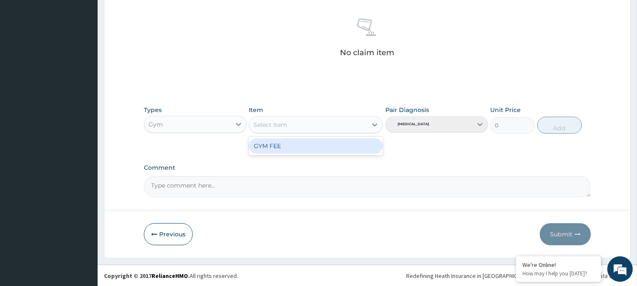
click at [330, 148] on div "GYM FEE" at bounding box center [316, 145] width 134 height 15
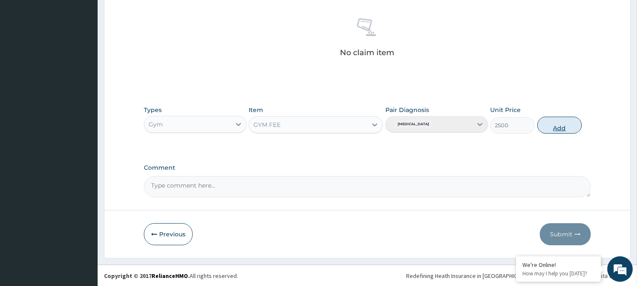
click at [560, 128] on button "Add" at bounding box center [559, 125] width 45 height 17
type input "0"
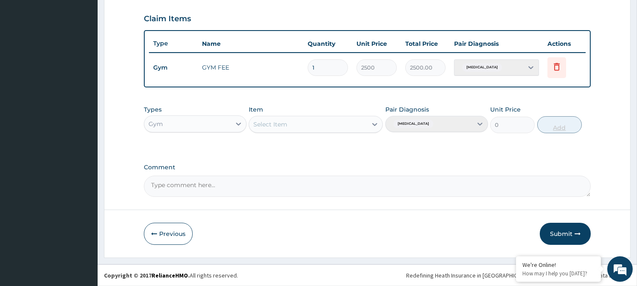
scroll to position [285, 0]
click at [558, 230] on button "Submit" at bounding box center [565, 235] width 51 height 22
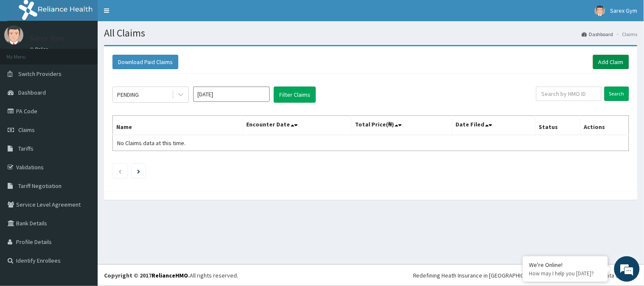
click at [612, 62] on link "Add Claim" at bounding box center [611, 62] width 36 height 14
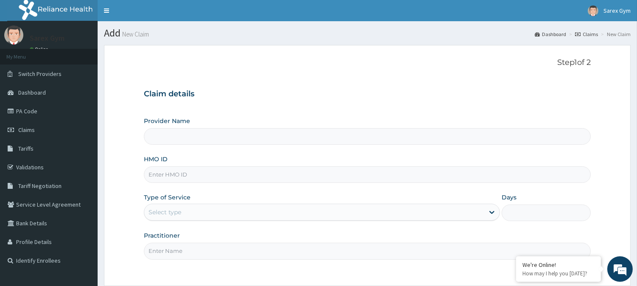
click at [187, 174] on input "HMO ID" at bounding box center [367, 174] width 447 height 17
type input "AGD/100"
type input "Sarex Gym"
type input "1"
type input "AGD/10003/A"
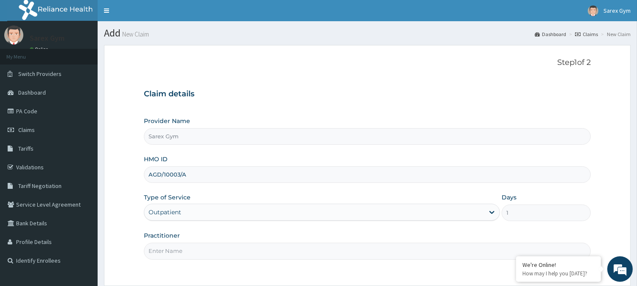
click at [178, 255] on input "Practitioner" at bounding box center [367, 251] width 447 height 17
type input "ABAYOMI"
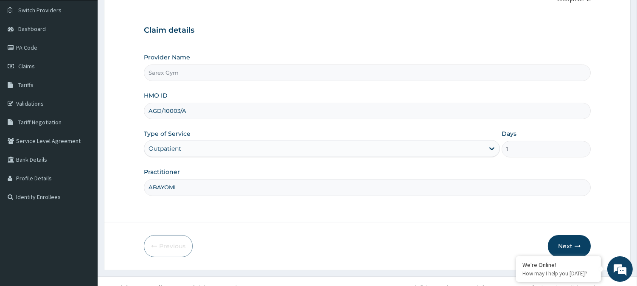
scroll to position [76, 0]
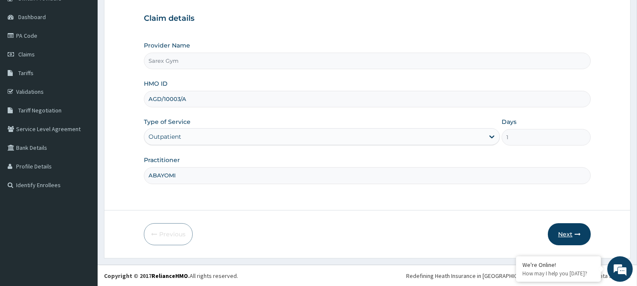
click at [558, 231] on button "Next" at bounding box center [569, 234] width 43 height 22
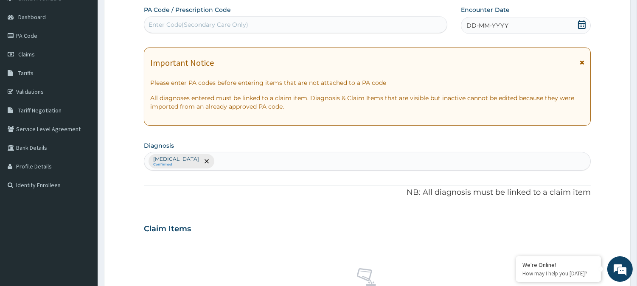
click at [222, 25] on div "Enter Code(Secondary Care Only)" at bounding box center [198, 24] width 100 height 8
type input "PA/1B1903"
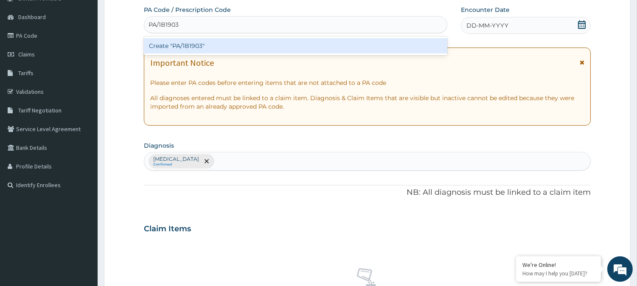
click at [194, 43] on div "Create "PA/1B1903"" at bounding box center [295, 45] width 303 height 15
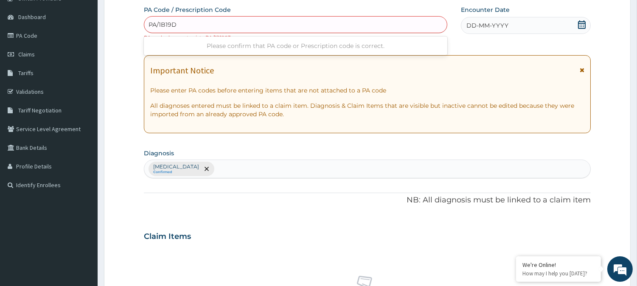
type input "PA/1B19D3"
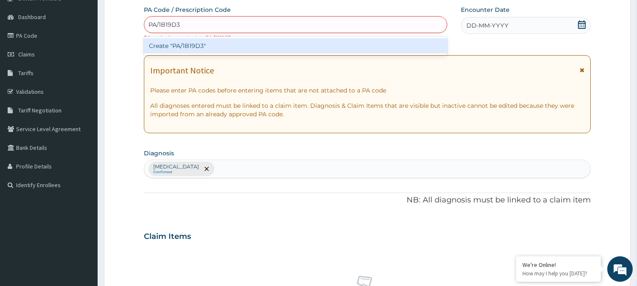
click at [194, 43] on div "Create "PA/1B19D3"" at bounding box center [295, 45] width 303 height 15
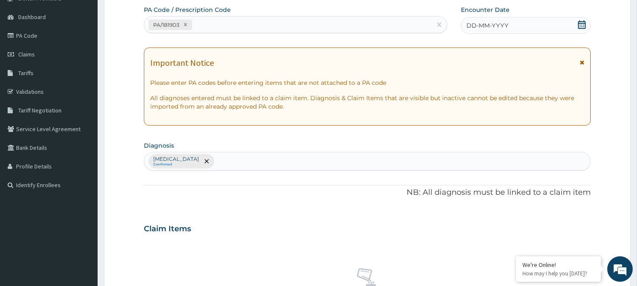
click at [578, 24] on icon at bounding box center [582, 24] width 8 height 8
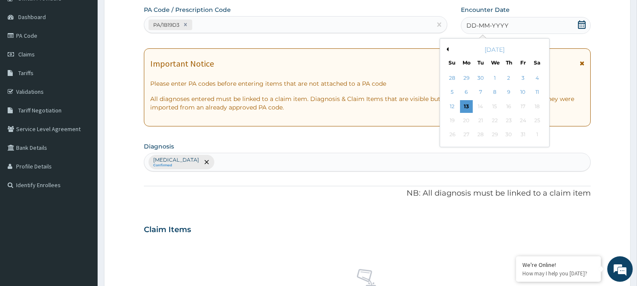
click at [448, 48] on button "Previous Month" at bounding box center [446, 49] width 4 height 4
click at [542, 48] on button "Next Month" at bounding box center [543, 49] width 4 height 4
click at [538, 105] on div "20" at bounding box center [536, 106] width 13 height 13
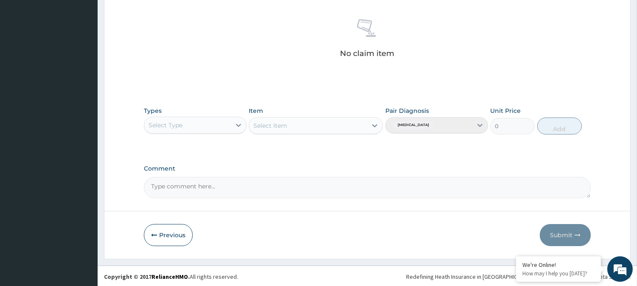
scroll to position [325, 0]
click at [240, 121] on icon at bounding box center [238, 124] width 8 height 8
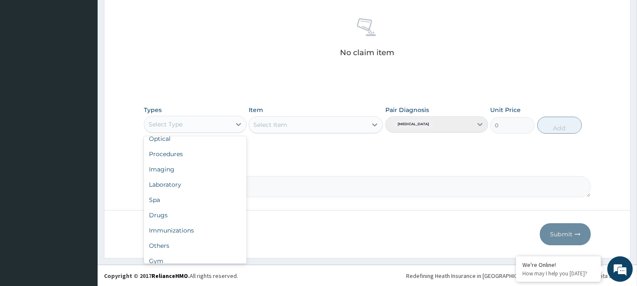
scroll to position [28, 0]
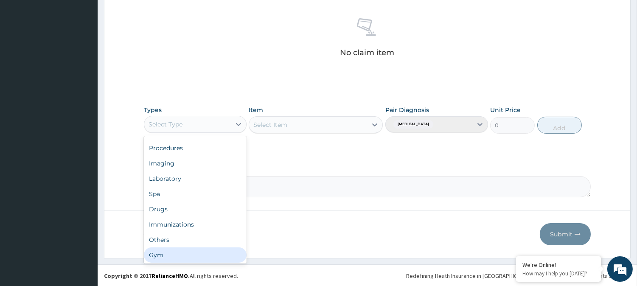
click at [187, 255] on div "Gym" at bounding box center [195, 254] width 103 height 15
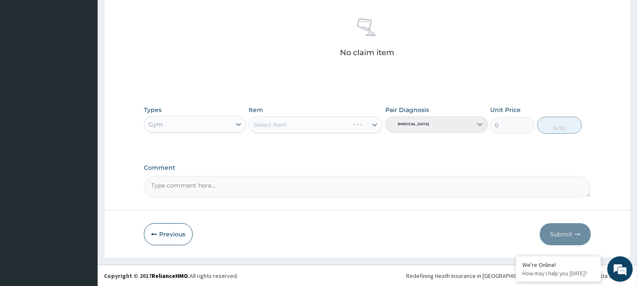
click at [377, 124] on div "Select Item" at bounding box center [316, 124] width 134 height 17
click at [377, 124] on icon at bounding box center [375, 124] width 5 height 3
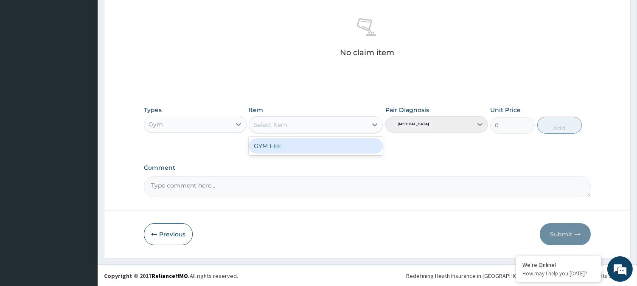
click at [339, 141] on div "GYM FEE" at bounding box center [316, 145] width 134 height 15
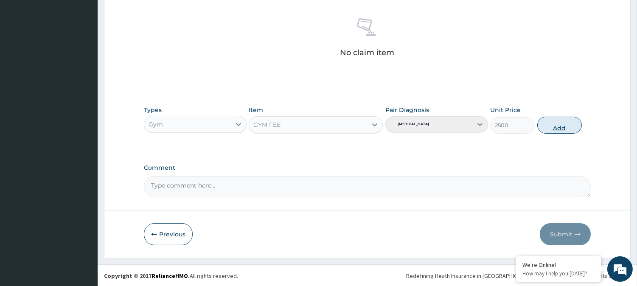
click at [549, 124] on button "Add" at bounding box center [559, 125] width 45 height 17
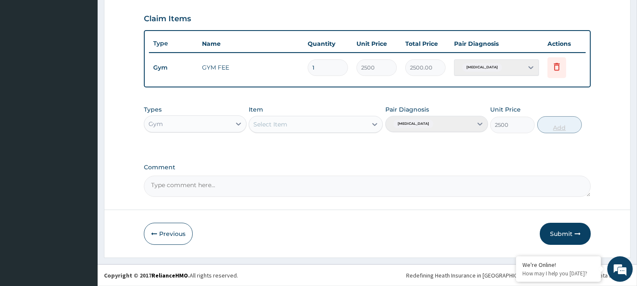
type input "0"
click at [564, 230] on button "Submit" at bounding box center [565, 235] width 51 height 22
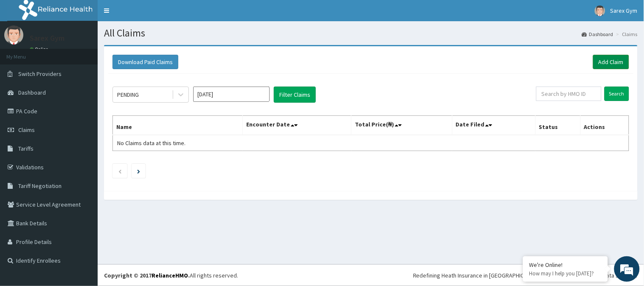
click at [608, 62] on link "Add Claim" at bounding box center [611, 62] width 36 height 14
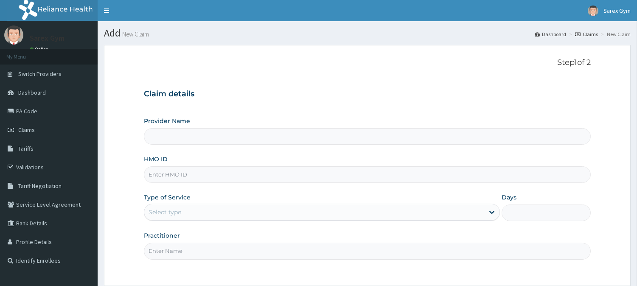
click at [192, 173] on input "HMO ID" at bounding box center [367, 174] width 447 height 17
type input "Sarex Gym"
type input "1"
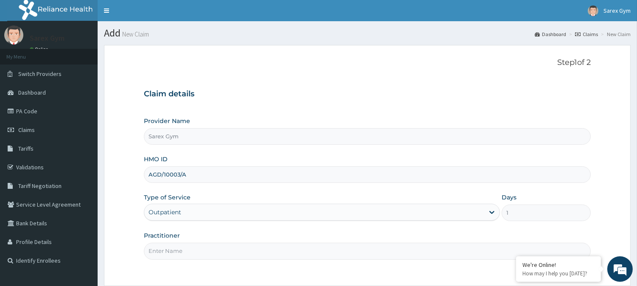
type input "AGD/10003/A"
click at [179, 250] on input "Practitioner" at bounding box center [367, 251] width 447 height 17
type input "ABAYOMI"
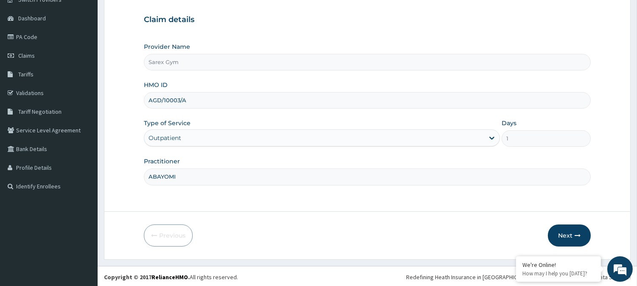
scroll to position [76, 0]
click at [563, 227] on button "Next" at bounding box center [569, 234] width 43 height 22
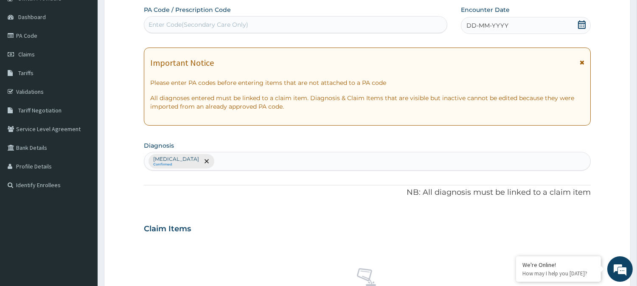
click at [191, 23] on div "Enter Code(Secondary Care Only)" at bounding box center [198, 24] width 100 height 8
type input "PA/1B19D3"
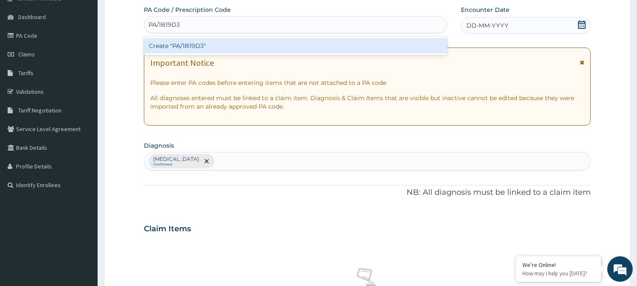
click at [204, 43] on div "Create "PA/1B19D3"" at bounding box center [295, 45] width 303 height 15
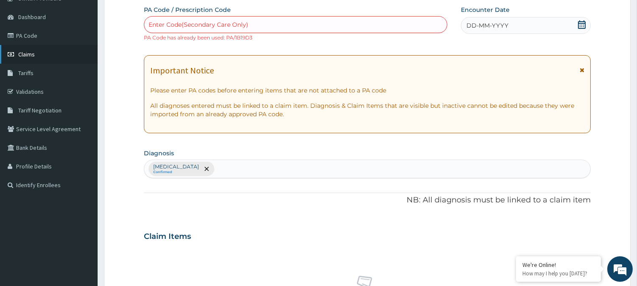
click at [30, 54] on span "Claims" at bounding box center [26, 54] width 17 height 8
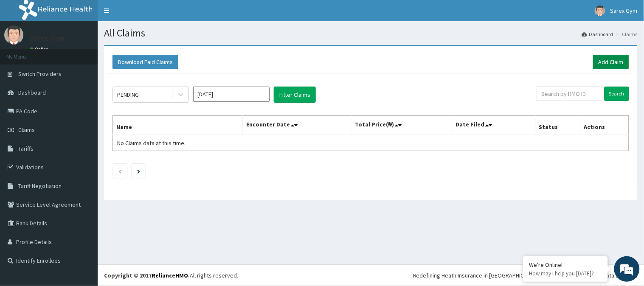
click at [609, 58] on link "Add Claim" at bounding box center [611, 62] width 36 height 14
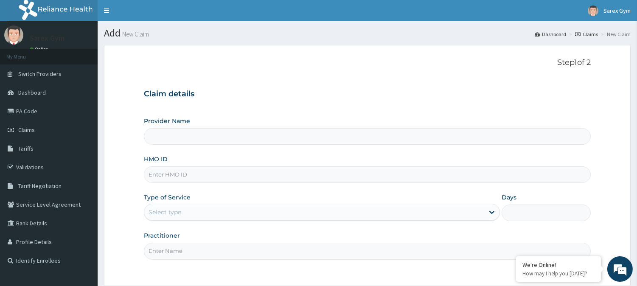
click at [190, 181] on input "HMO ID" at bounding box center [367, 174] width 447 height 17
type input "BKQ/"
type input "Sarex Gym"
type input "1"
type input "BKQ/10034/A"
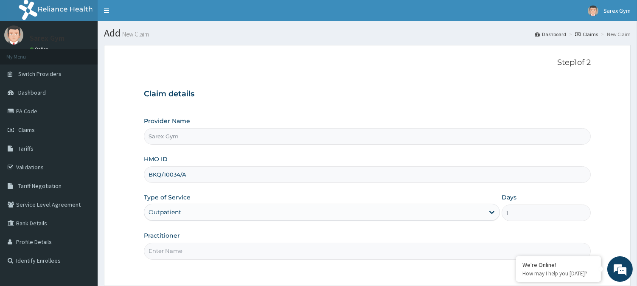
click at [177, 254] on input "Practitioner" at bounding box center [367, 251] width 447 height 17
type input "ABAYOMI"
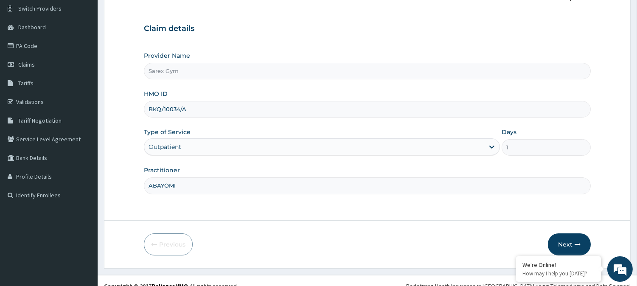
scroll to position [76, 0]
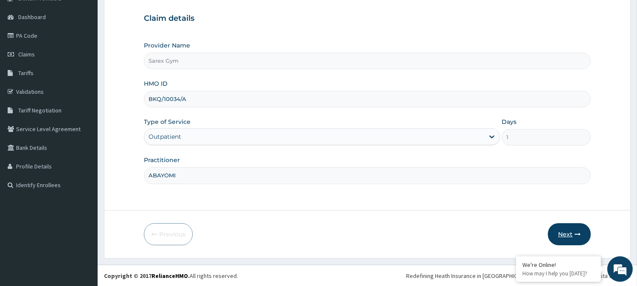
click at [573, 238] on button "Next" at bounding box center [569, 234] width 43 height 22
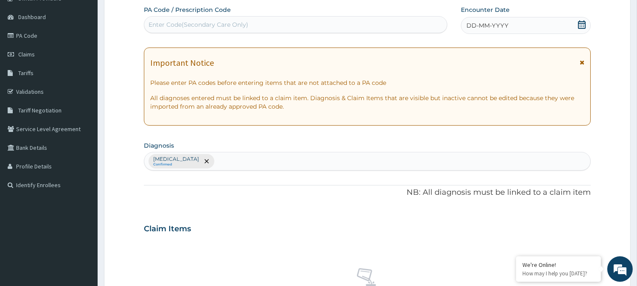
click at [185, 22] on div "Enter Code(Secondary Care Only)" at bounding box center [198, 24] width 100 height 8
type input "PA/F7251F"
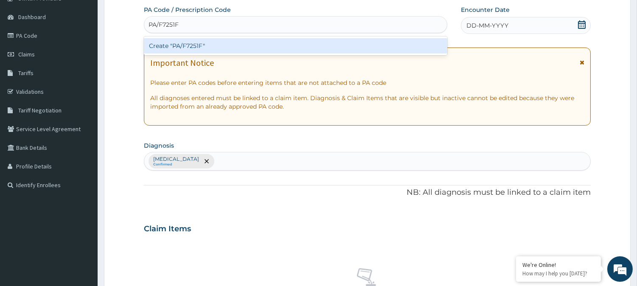
click at [194, 44] on div "Create "PA/F7251F"" at bounding box center [295, 45] width 303 height 15
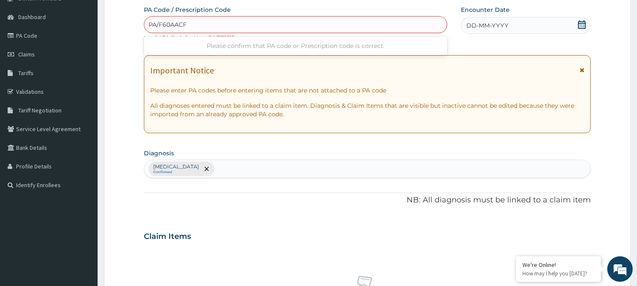
type input "PA/F60AACF"
click at [130, 30] on form "Step 2 of 2 PA Code / Prescription Code Enter Code(Secondary Care Only) PA code…" at bounding box center [367, 242] width 527 height 546
click at [202, 26] on div "Enter Code(Secondary Care Only)" at bounding box center [198, 24] width 100 height 8
type input "PA/F60ACF"
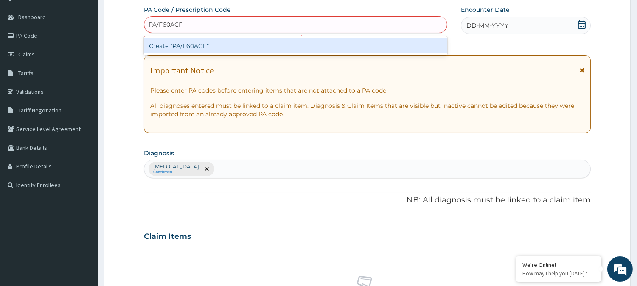
click at [176, 45] on div "Create "PA/F60ACF"" at bounding box center [295, 45] width 303 height 15
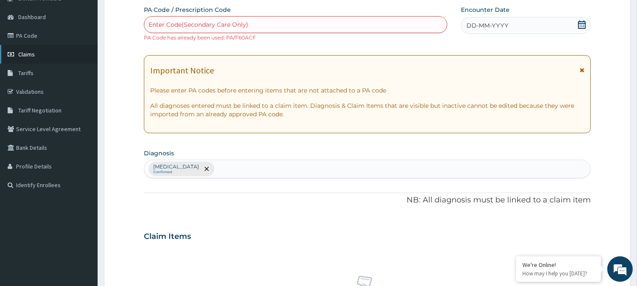
click at [35, 45] on link "Claims" at bounding box center [49, 54] width 98 height 19
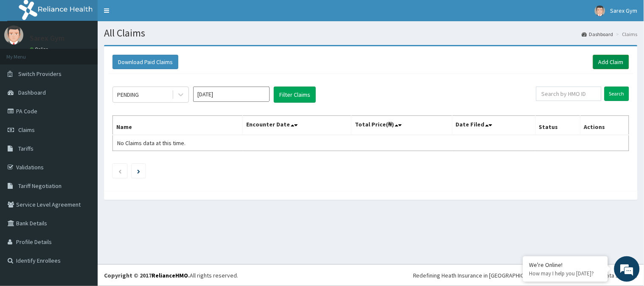
click at [608, 57] on link "Add Claim" at bounding box center [611, 62] width 36 height 14
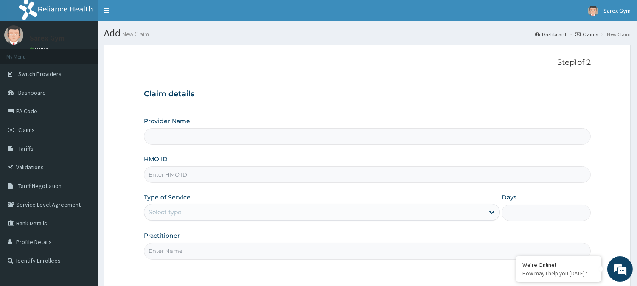
click at [189, 178] on input "HMO ID" at bounding box center [367, 174] width 447 height 17
type input "Sarex Gym"
type input "1"
type input "ISW/10165/B"
click at [173, 251] on input "Practitioner" at bounding box center [367, 251] width 447 height 17
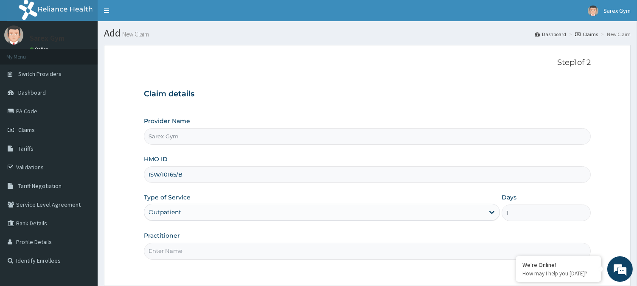
type input "ABAYOMI"
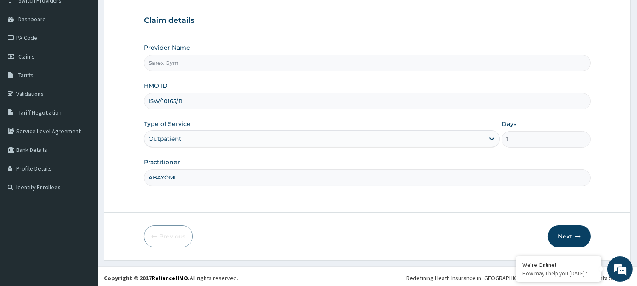
scroll to position [76, 0]
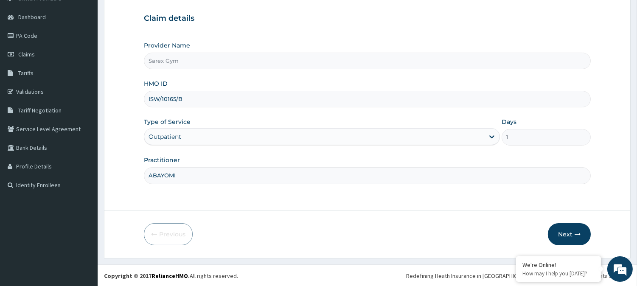
click at [570, 233] on button "Next" at bounding box center [569, 234] width 43 height 22
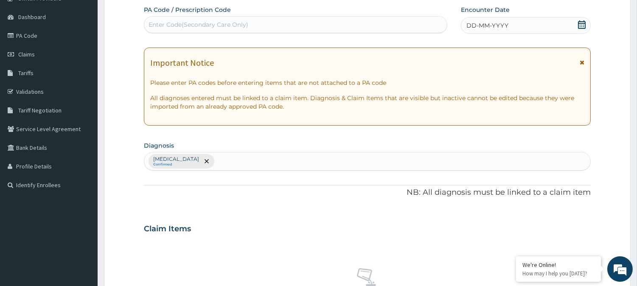
click at [160, 22] on div "Enter Code(Secondary Care Only)" at bounding box center [198, 24] width 100 height 8
type input "PA/678139"
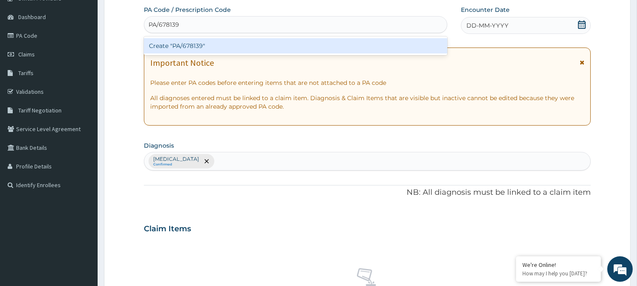
click at [183, 44] on div "Create "PA/678139"" at bounding box center [295, 45] width 303 height 15
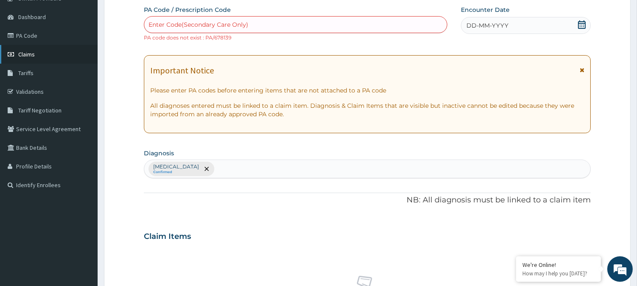
click at [36, 52] on link "Claims" at bounding box center [49, 54] width 98 height 19
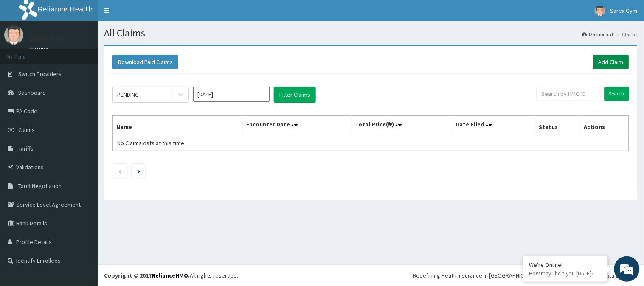
click at [603, 58] on link "Add Claim" at bounding box center [611, 62] width 36 height 14
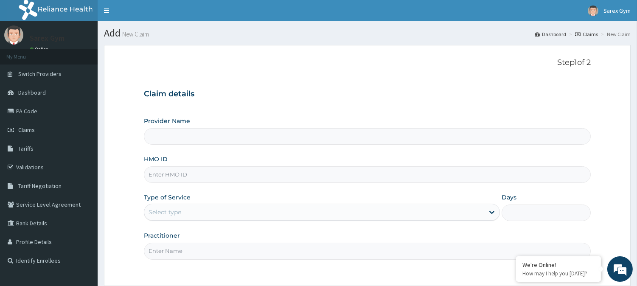
click at [165, 172] on input "HMO ID" at bounding box center [367, 174] width 447 height 17
type input "LPD/"
type input "Sarex Gym"
type input "1"
type input "LPD/10018/A"
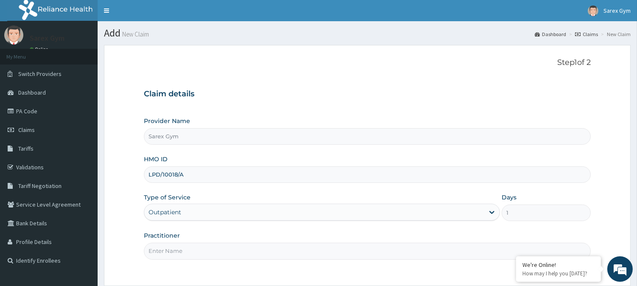
click at [160, 251] on input "Practitioner" at bounding box center [367, 251] width 447 height 17
type input "ABAYOMI"
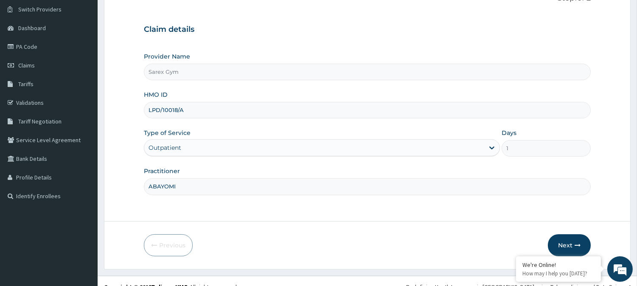
scroll to position [76, 0]
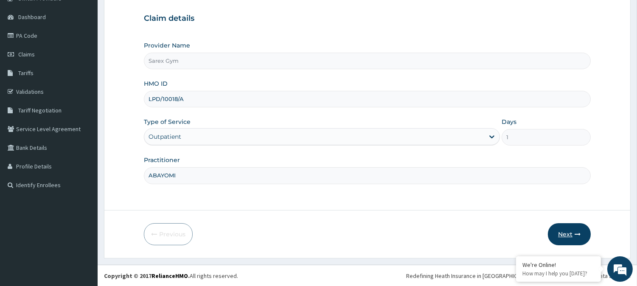
click at [558, 228] on button "Next" at bounding box center [569, 234] width 43 height 22
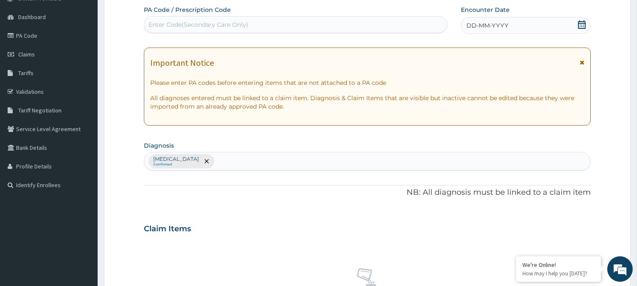
click at [193, 23] on div "Enter Code(Secondary Care Only)" at bounding box center [198, 24] width 100 height 8
type input "PA/AE5B78"
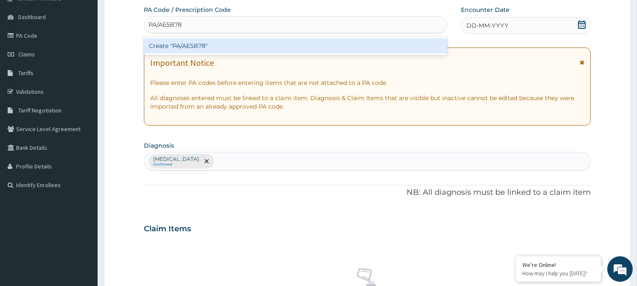
click at [191, 45] on div "Create "PA/AE5B78"" at bounding box center [295, 45] width 303 height 15
